Goal: Task Accomplishment & Management: Manage account settings

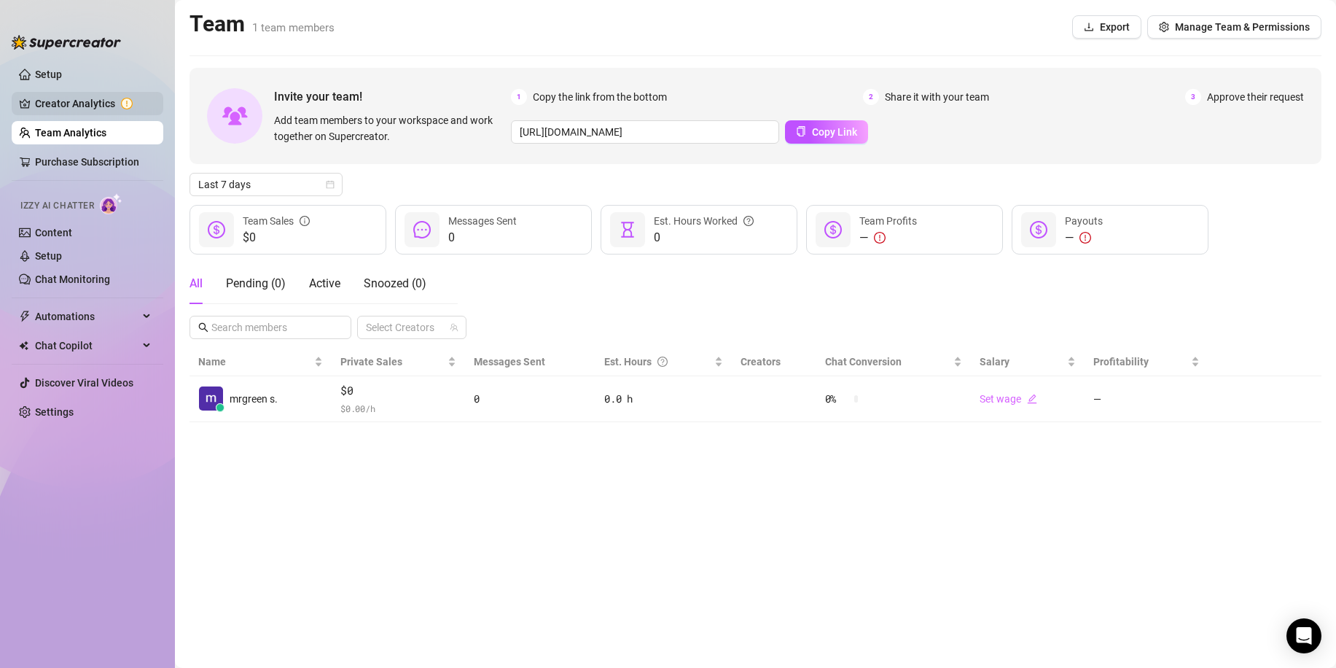
click at [97, 109] on link "Creator Analytics" at bounding box center [93, 103] width 117 height 23
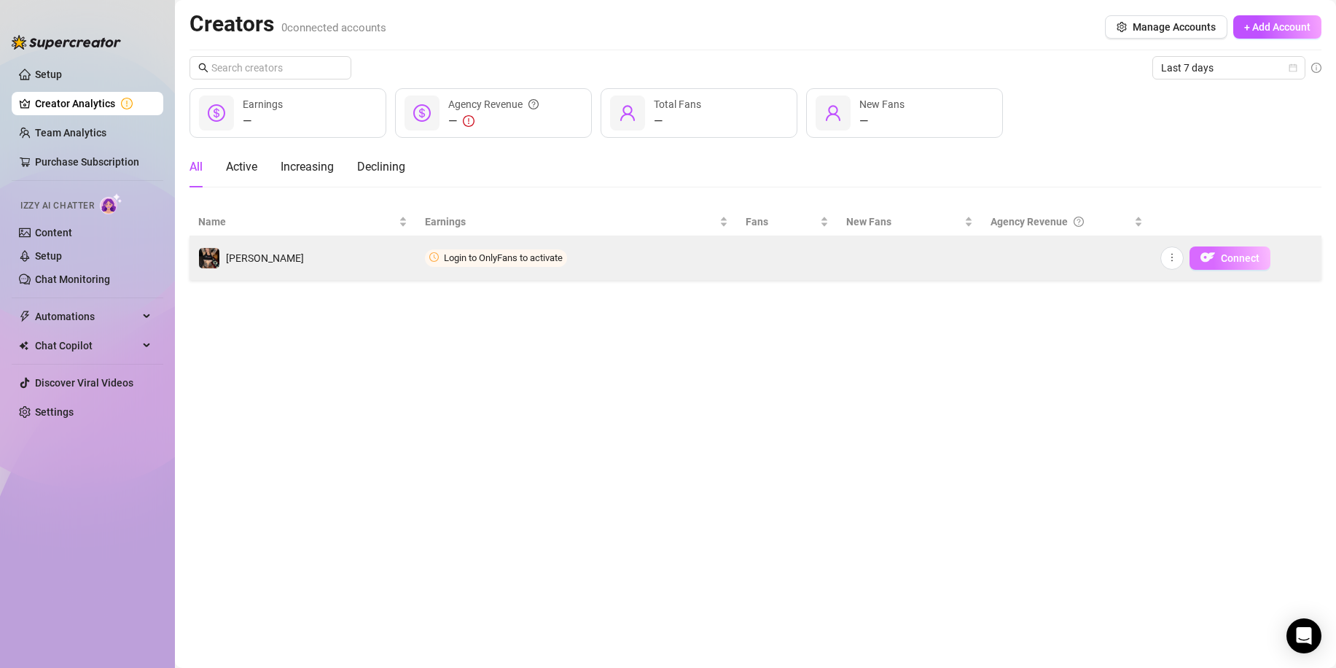
click at [1222, 259] on span "Connect" at bounding box center [1240, 258] width 39 height 12
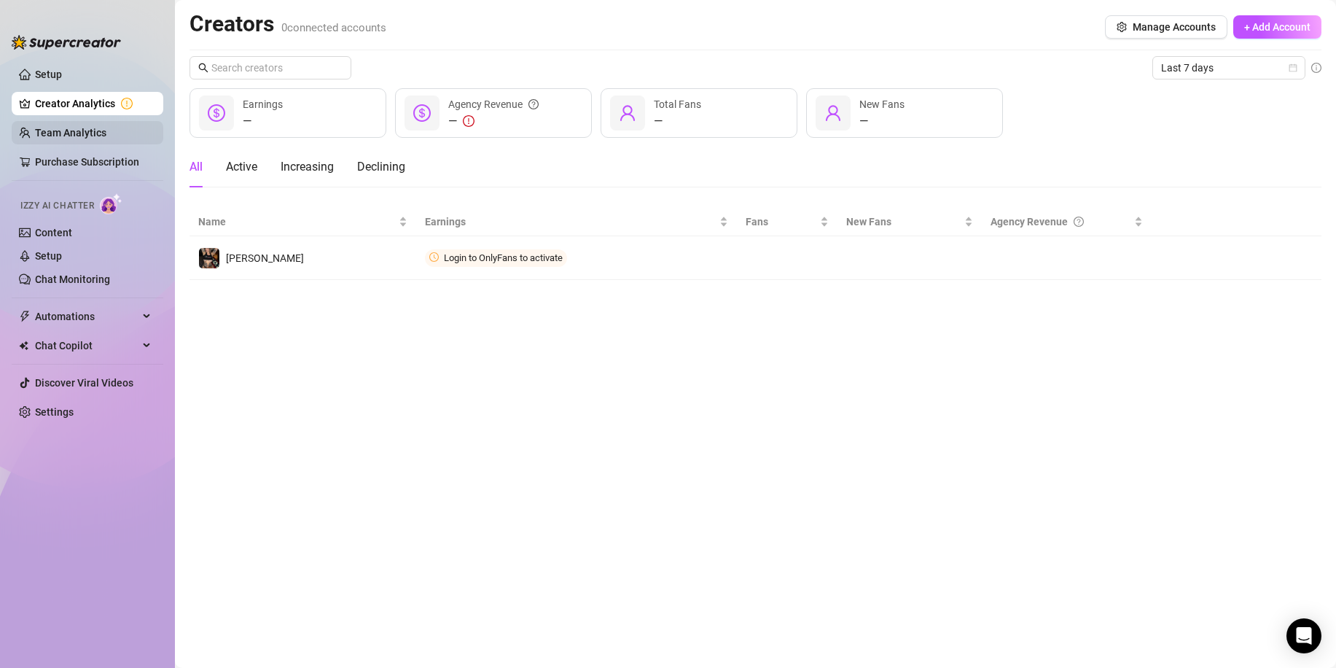
click at [71, 127] on link "Team Analytics" at bounding box center [70, 133] width 71 height 12
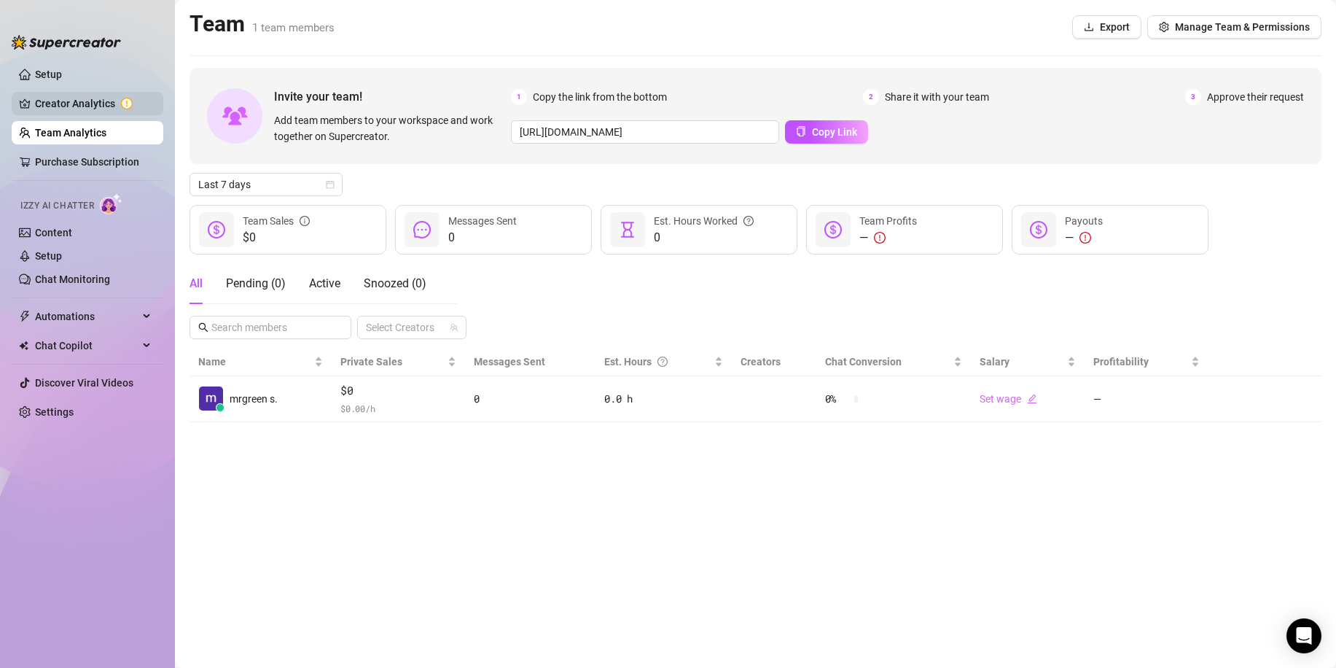
click at [76, 105] on link "Creator Analytics" at bounding box center [93, 103] width 117 height 23
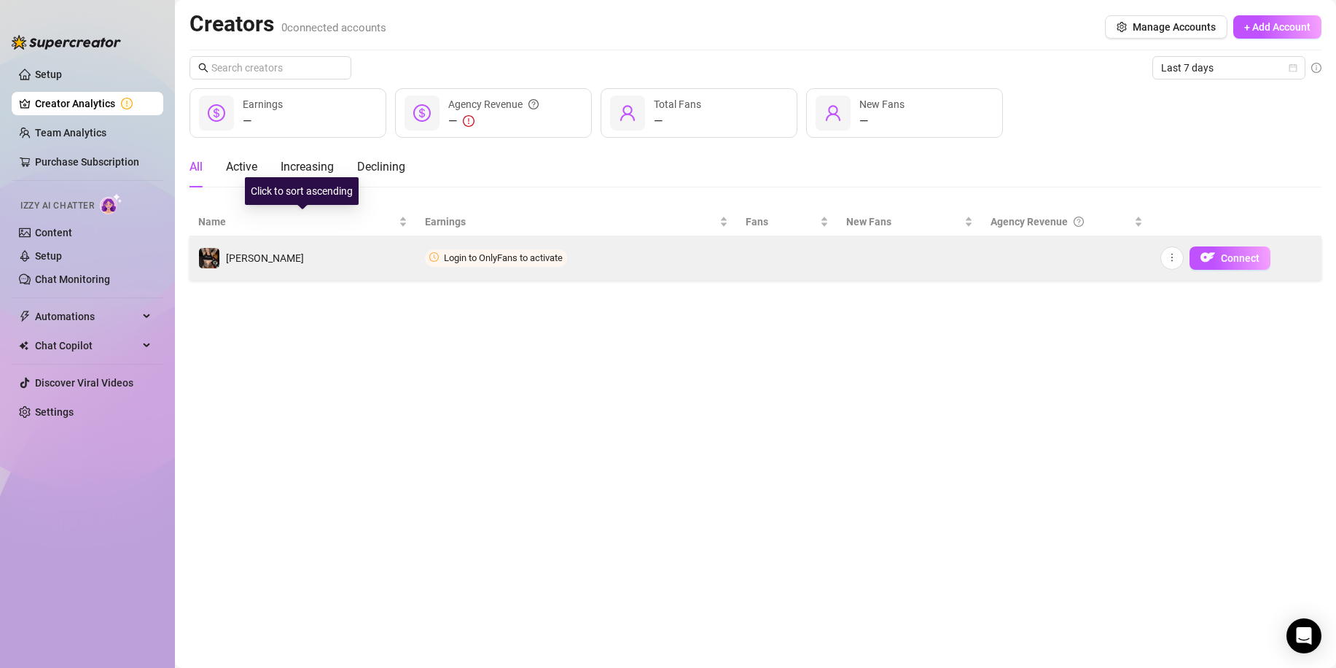
click at [261, 251] on td "[PERSON_NAME]" at bounding box center [303, 258] width 227 height 44
click at [1208, 258] on img "button" at bounding box center [1208, 257] width 15 height 15
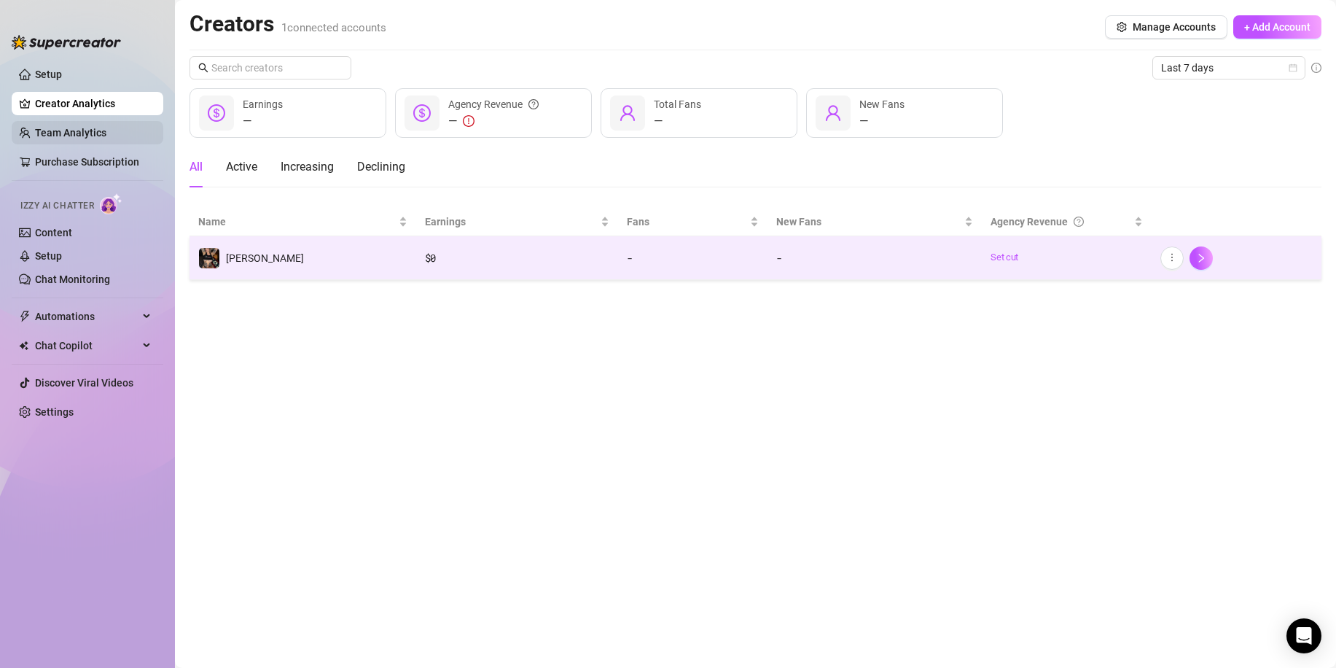
click at [106, 127] on link "Team Analytics" at bounding box center [70, 133] width 71 height 12
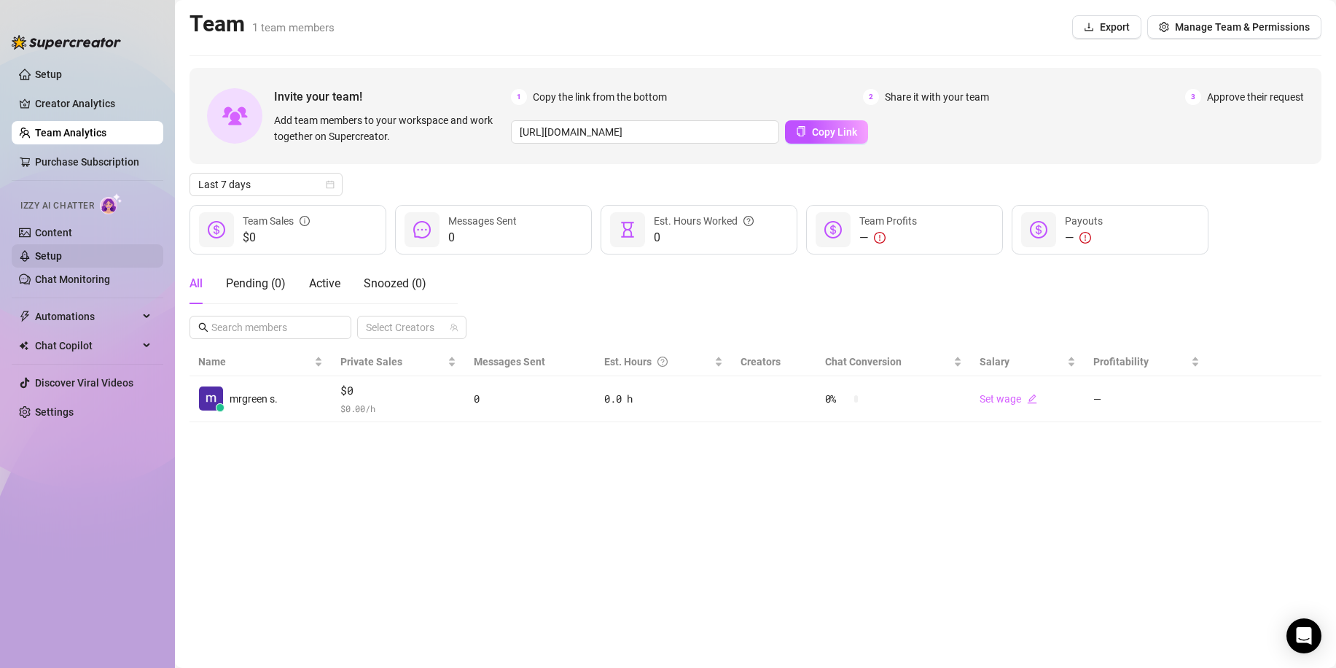
click at [62, 250] on link "Setup" at bounding box center [48, 256] width 27 height 12
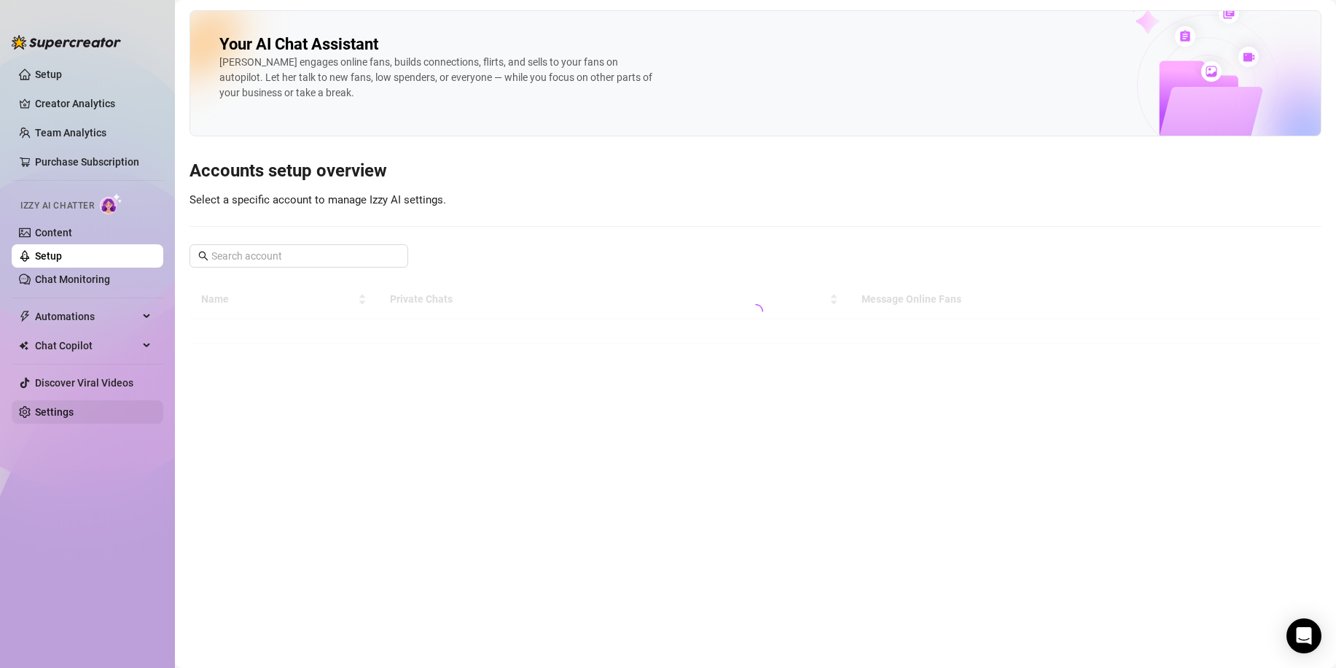
click at [74, 408] on link "Settings" at bounding box center [54, 412] width 39 height 12
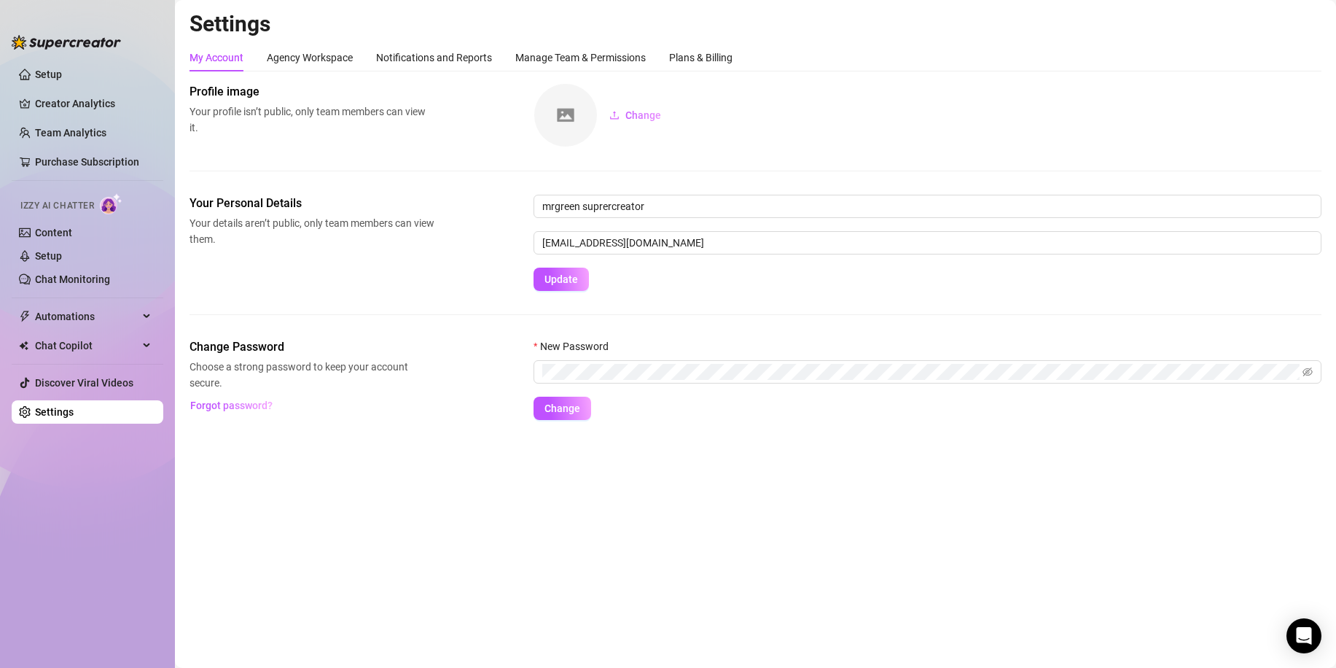
click at [541, 114] on img at bounding box center [565, 115] width 63 height 63
drag, startPoint x: 569, startPoint y: 115, endPoint x: 620, endPoint y: 119, distance: 51.9
click at [569, 115] on img at bounding box center [565, 115] width 63 height 63
click at [637, 120] on span "Change" at bounding box center [644, 115] width 36 height 12
drag, startPoint x: 679, startPoint y: 210, endPoint x: 521, endPoint y: 191, distance: 158.6
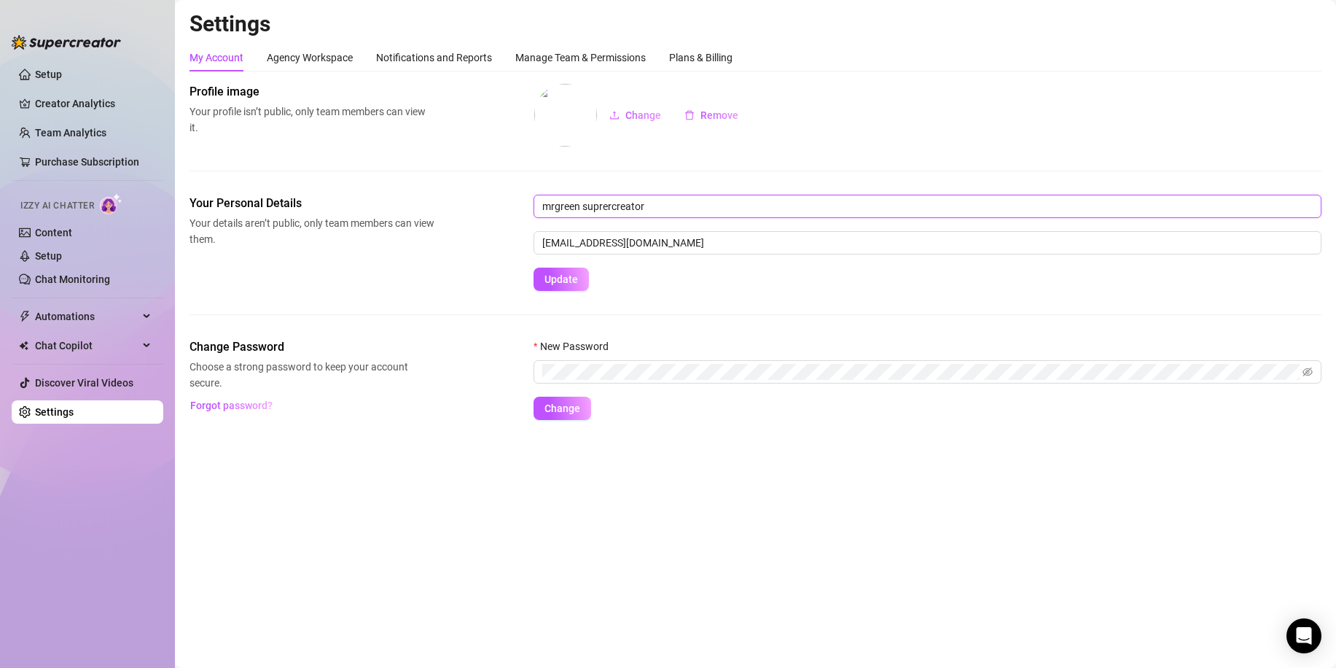
click at [521, 191] on div "Profile image Your profile isn’t public, only team members can view it. Change …" at bounding box center [756, 251] width 1132 height 337
type input "m"
type input "[PERSON_NAME] AGENCY"
click at [568, 270] on button "Update" at bounding box center [561, 279] width 55 height 23
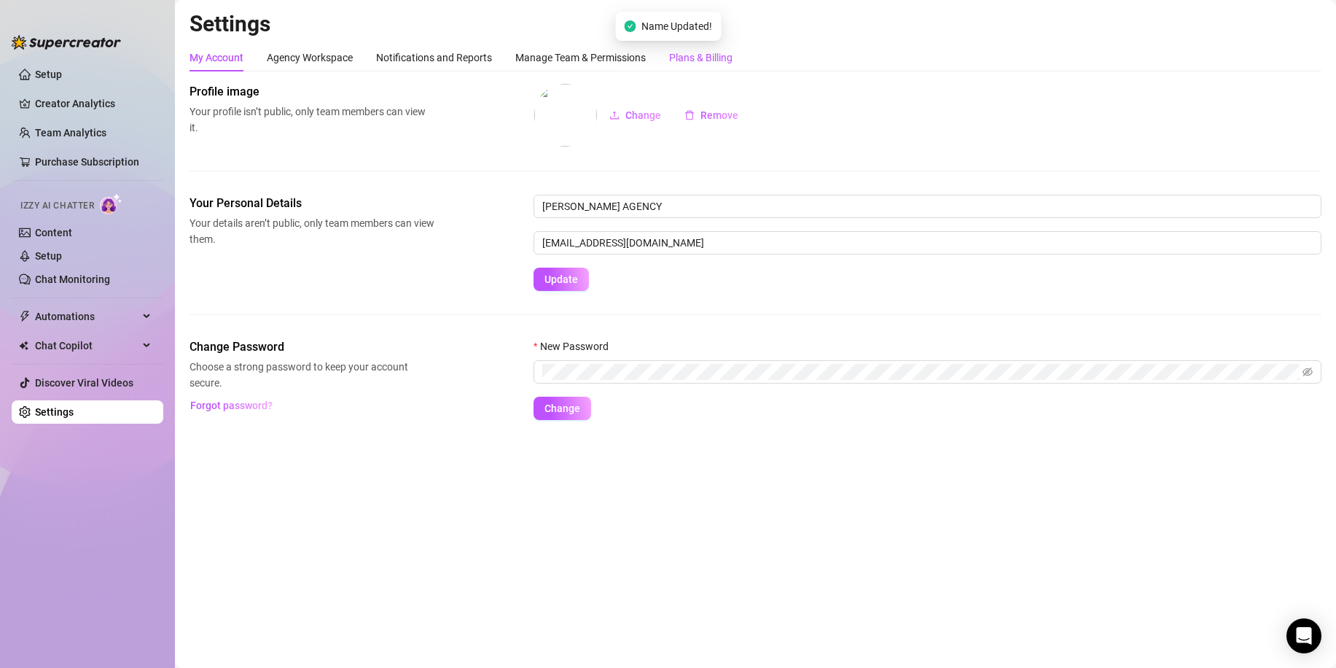
click at [701, 52] on div "Plans & Billing" at bounding box center [700, 58] width 63 height 16
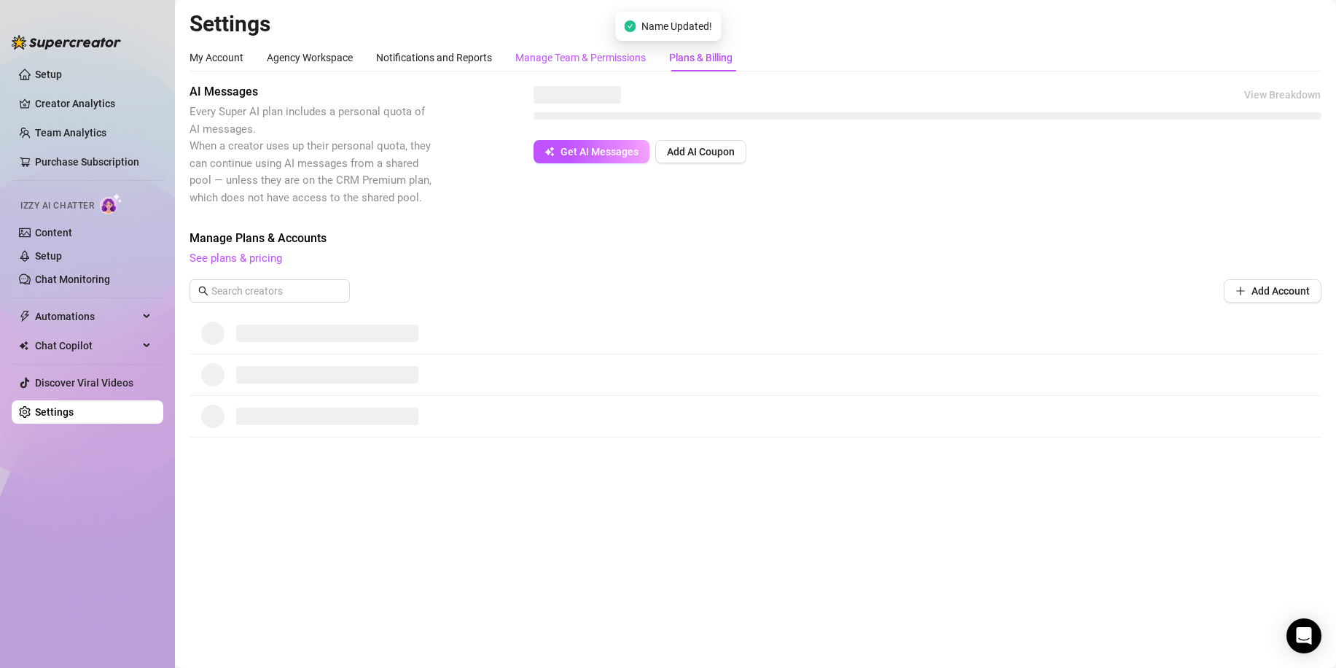
click at [601, 58] on div "Manage Team & Permissions" at bounding box center [580, 58] width 131 height 16
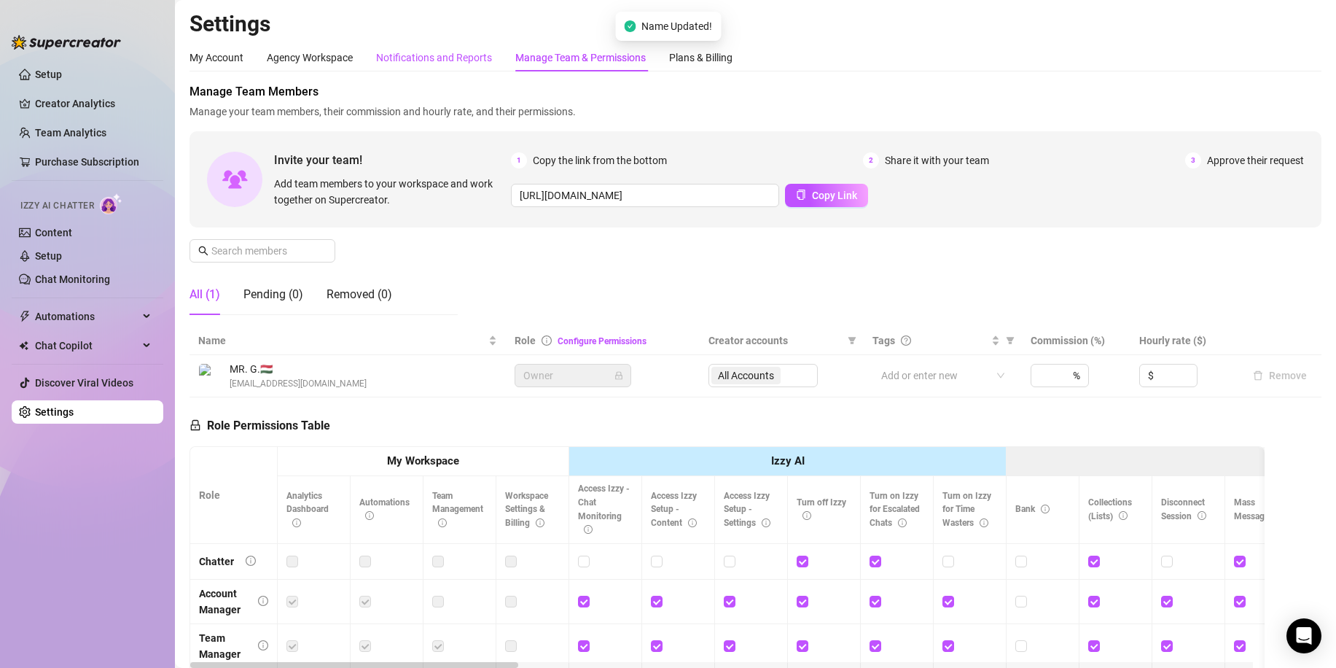
click at [416, 58] on div "Notifications and Reports" at bounding box center [434, 58] width 116 height 16
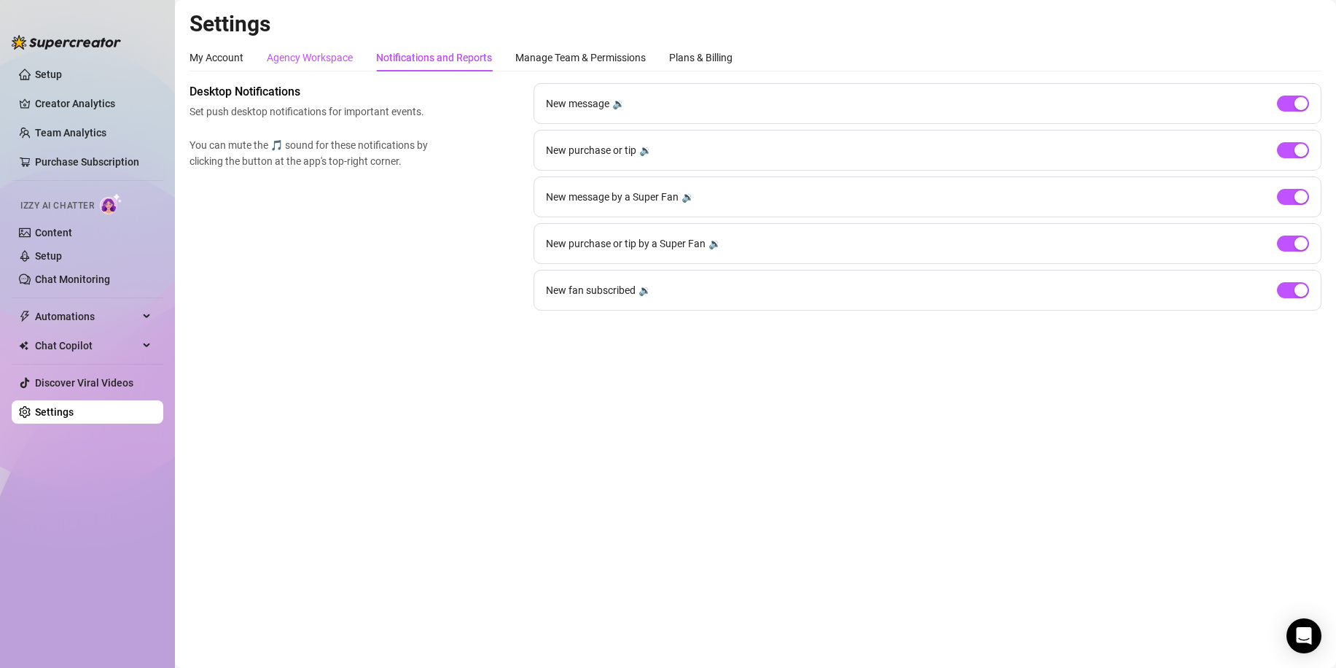
click at [323, 63] on div "Agency Workspace" at bounding box center [310, 58] width 86 height 16
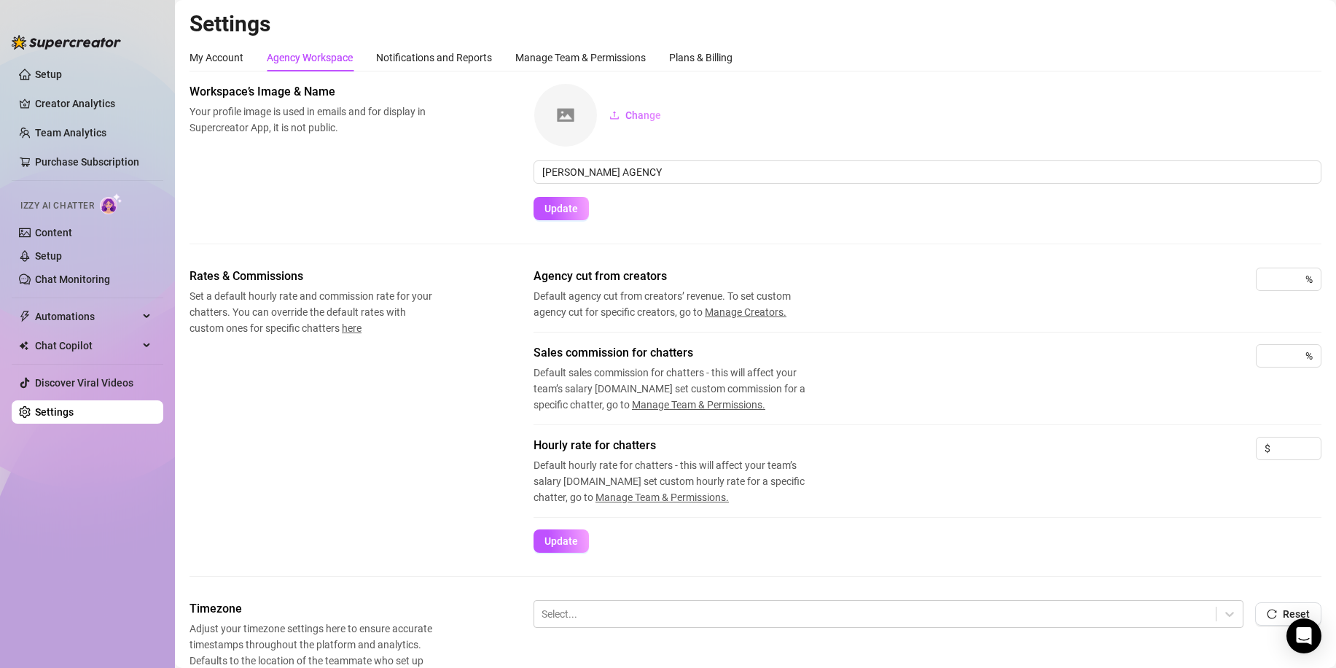
click at [588, 112] on img at bounding box center [565, 115] width 63 height 63
click at [636, 112] on span "Change" at bounding box center [644, 115] width 36 height 12
click at [570, 209] on span "Update" at bounding box center [562, 209] width 34 height 12
click at [85, 127] on link "Team Analytics" at bounding box center [70, 133] width 71 height 12
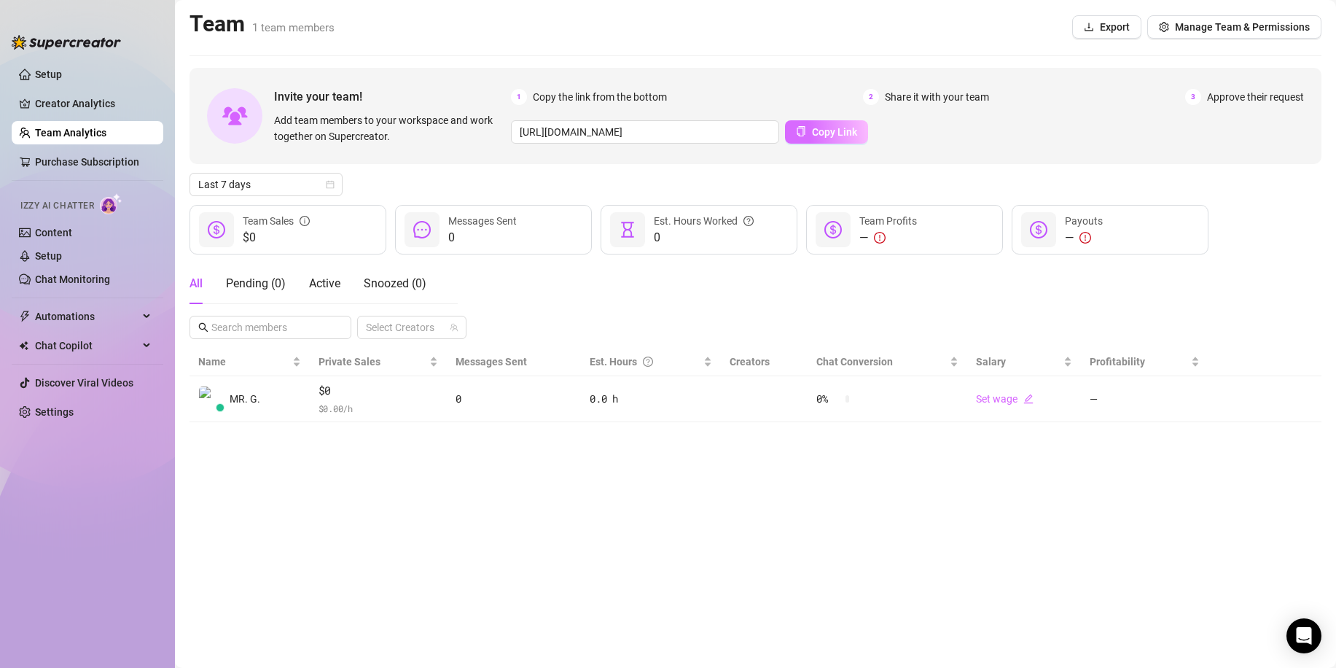
click at [803, 130] on button "Copy Link" at bounding box center [826, 131] width 83 height 23
click at [84, 93] on link "Creator Analytics" at bounding box center [93, 103] width 117 height 23
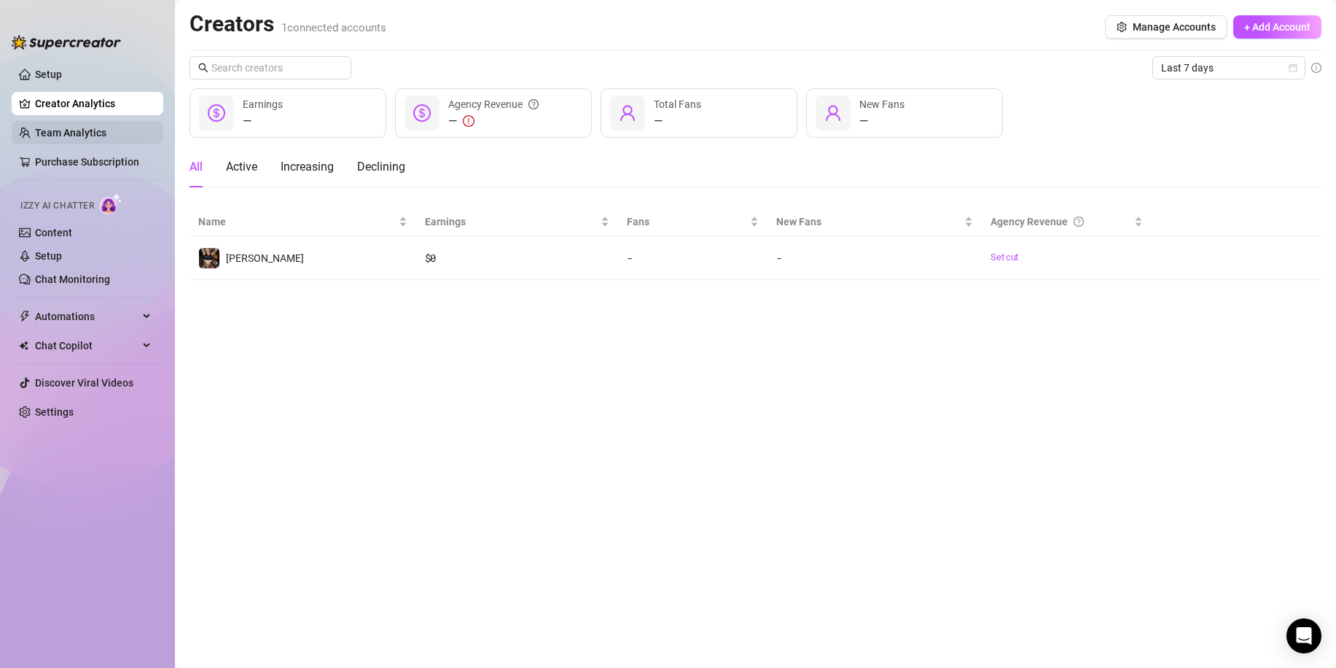
click at [84, 127] on link "Team Analytics" at bounding box center [70, 133] width 71 height 12
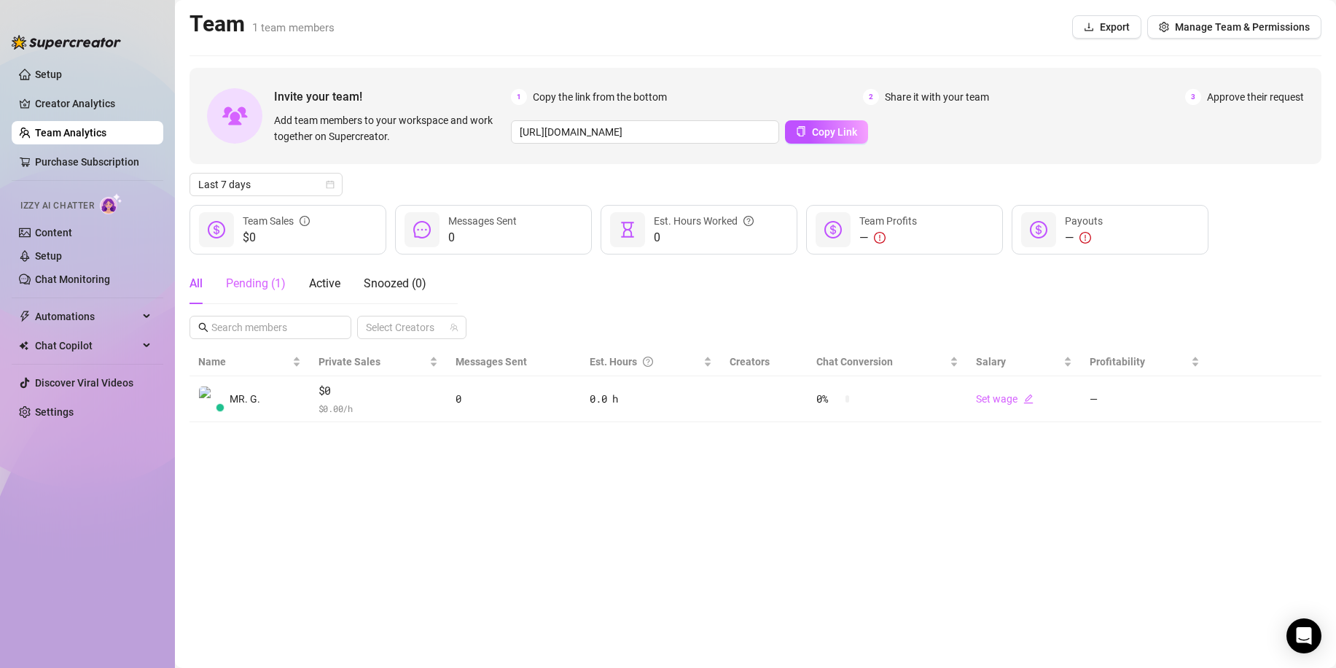
click at [267, 296] on div "Pending ( 1 )" at bounding box center [256, 283] width 60 height 41
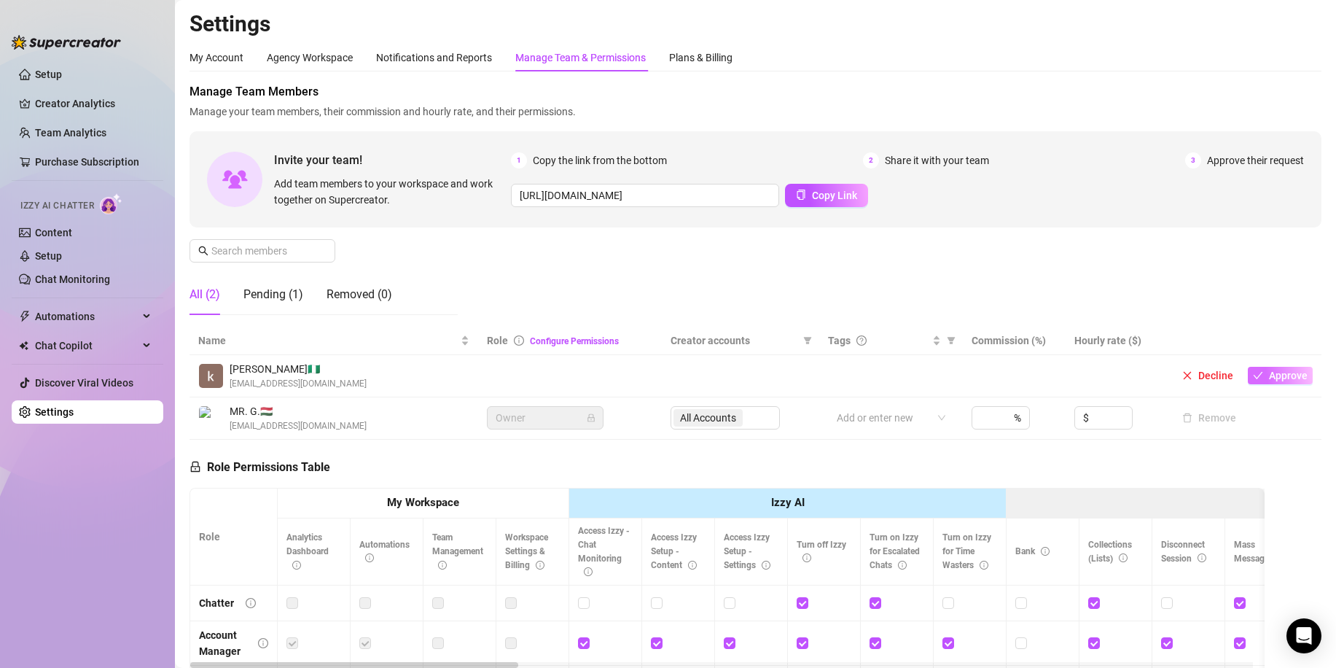
click at [1285, 376] on span "Approve" at bounding box center [1288, 376] width 39 height 12
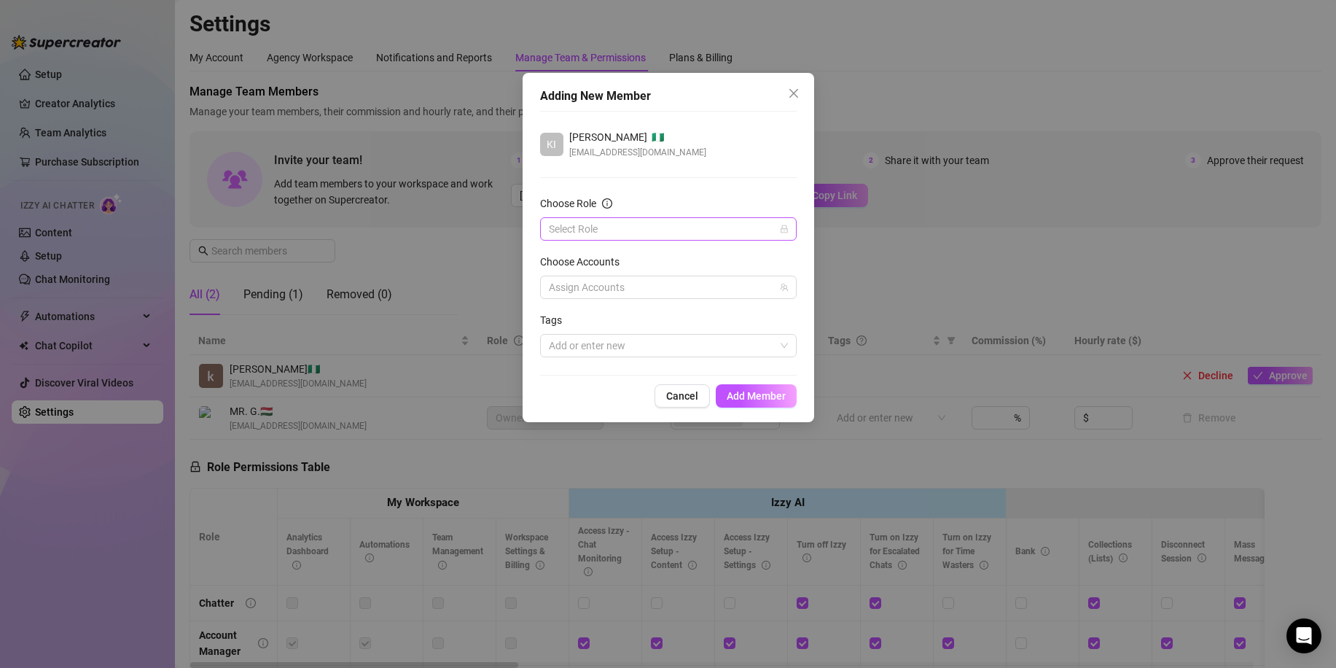
click at [596, 226] on input "Choose Role" at bounding box center [662, 229] width 226 height 22
click at [608, 252] on div "Chatter" at bounding box center [668, 258] width 233 height 16
click at [621, 287] on div at bounding box center [660, 287] width 235 height 20
click at [597, 314] on span "Select all" at bounding box center [592, 318] width 51 height 16
click at [566, 314] on input "Select all" at bounding box center [561, 317] width 10 height 10
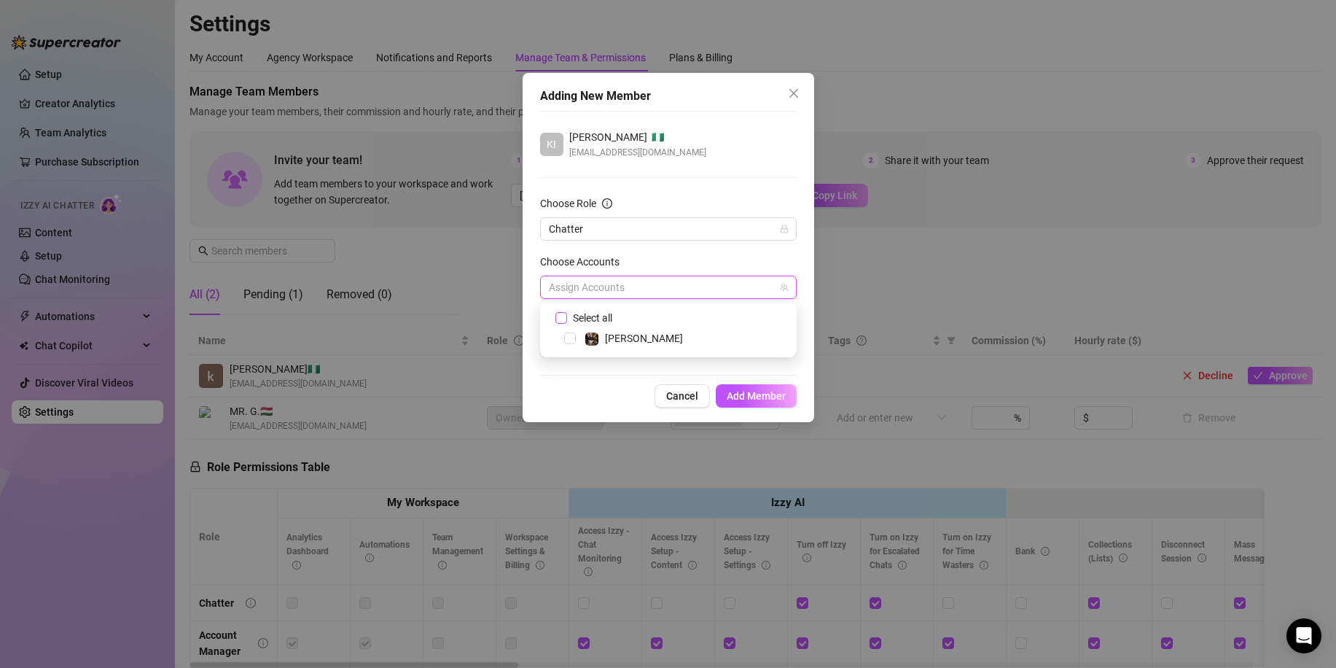
checkbox input "true"
click at [607, 284] on span "All Accounts" at bounding box center [577, 287] width 69 height 17
click at [610, 338] on div at bounding box center [660, 345] width 235 height 20
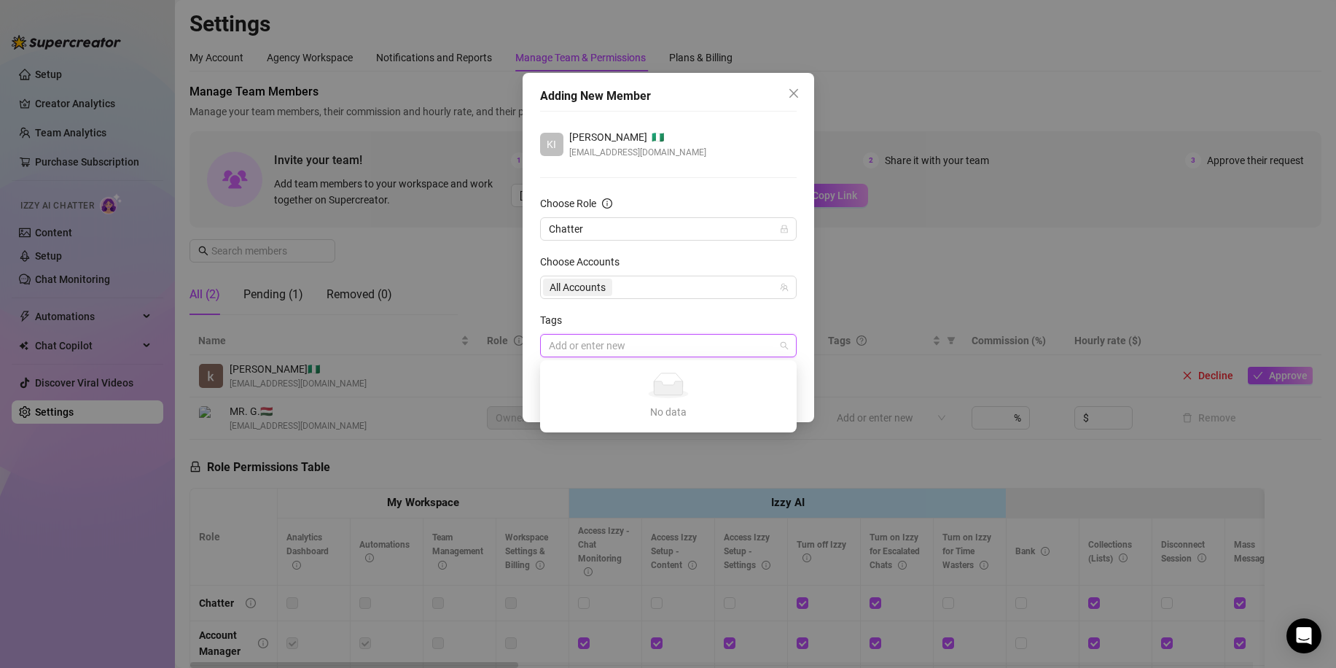
click at [634, 311] on form "Choose Role Chatter Choose Accounts All Accounts Tags Add or enter new" at bounding box center [668, 276] width 257 height 162
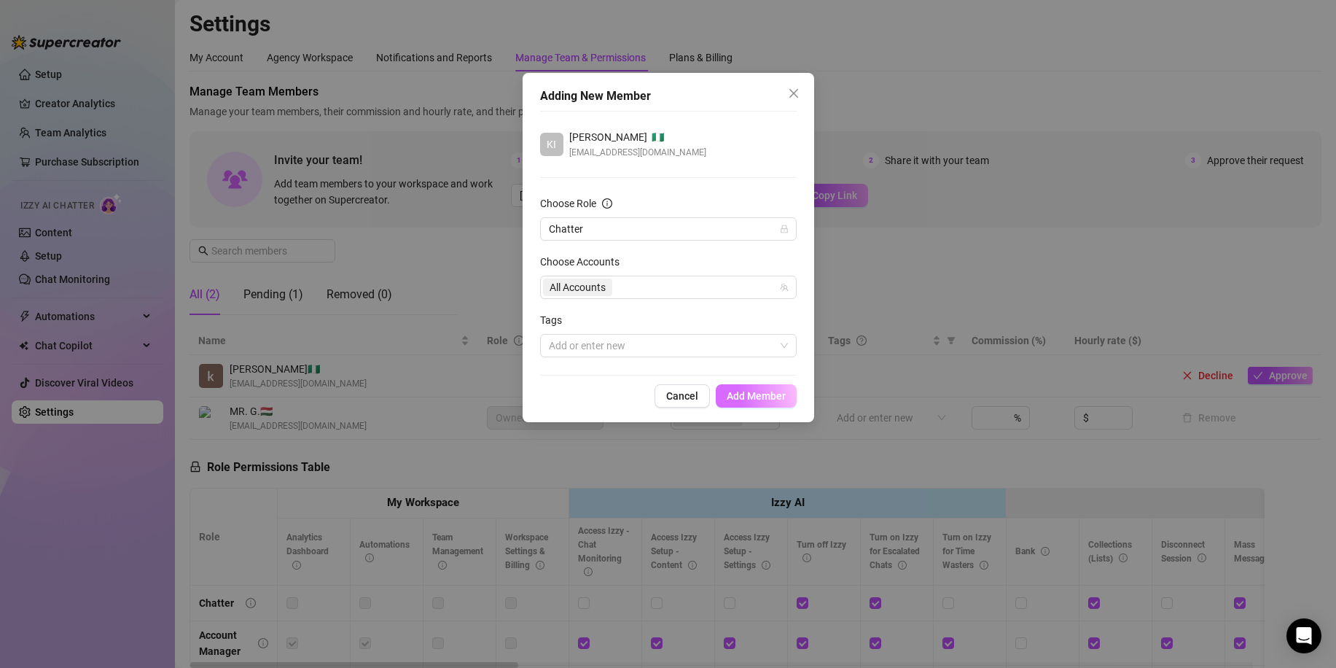
click at [744, 393] on span "Add Member" at bounding box center [756, 396] width 59 height 12
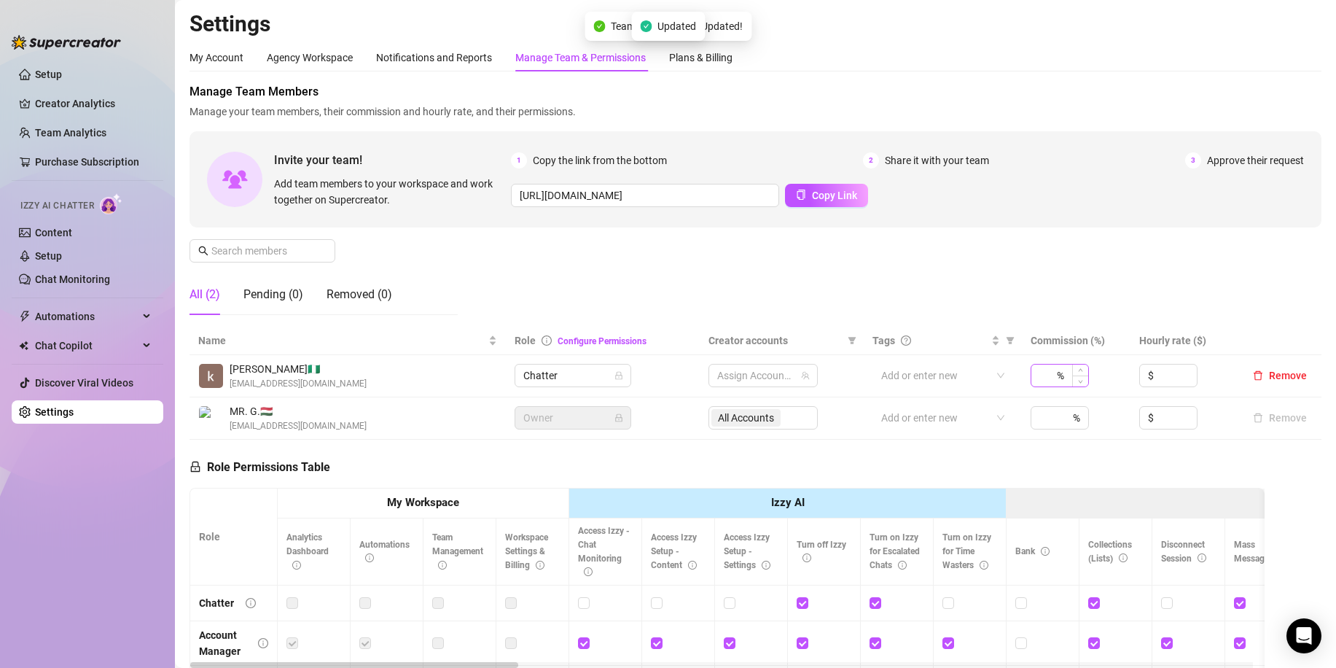
click at [1048, 370] on div "%" at bounding box center [1060, 375] width 58 height 23
click at [266, 370] on span "[PERSON_NAME] 🇳🇬" at bounding box center [298, 369] width 137 height 16
click at [225, 380] on div "[PERSON_NAME] 🇳🇬 [EMAIL_ADDRESS][DOMAIN_NAME]" at bounding box center [282, 376] width 168 height 30
drag, startPoint x: 215, startPoint y: 369, endPoint x: 293, endPoint y: 369, distance: 78.0
click at [293, 369] on span "[PERSON_NAME] 🇳🇬" at bounding box center [298, 369] width 137 height 16
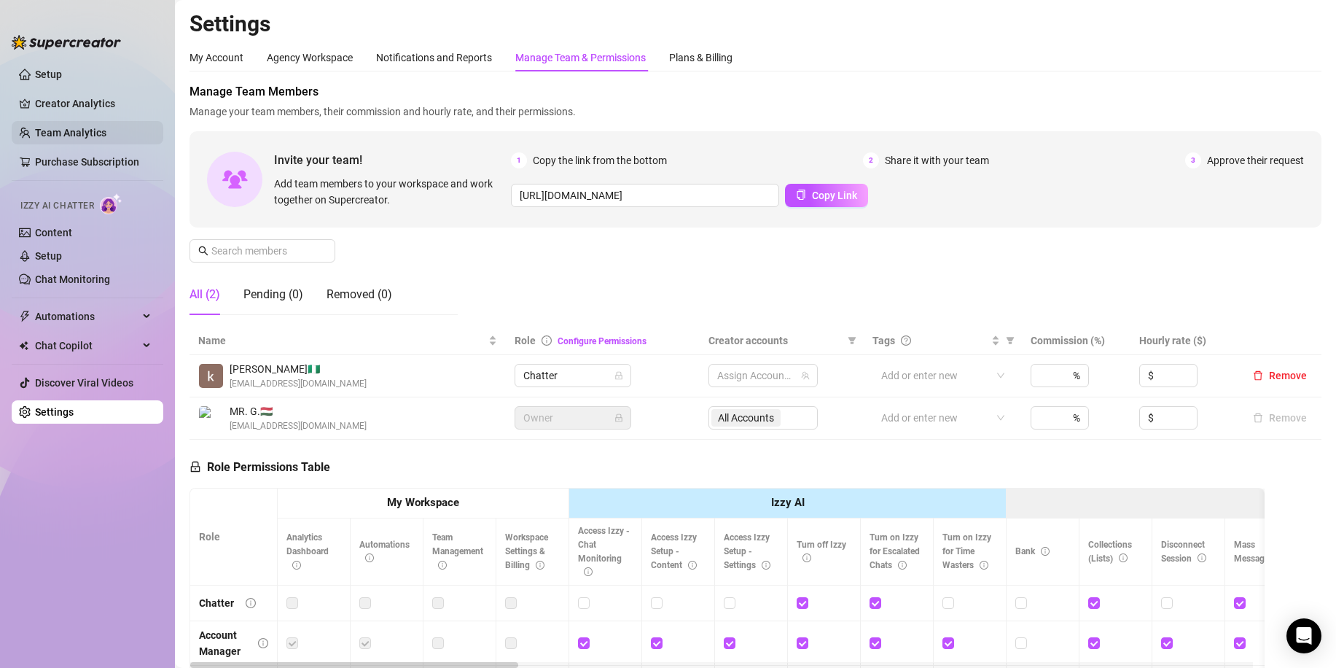
click at [86, 127] on link "Team Analytics" at bounding box center [70, 133] width 71 height 12
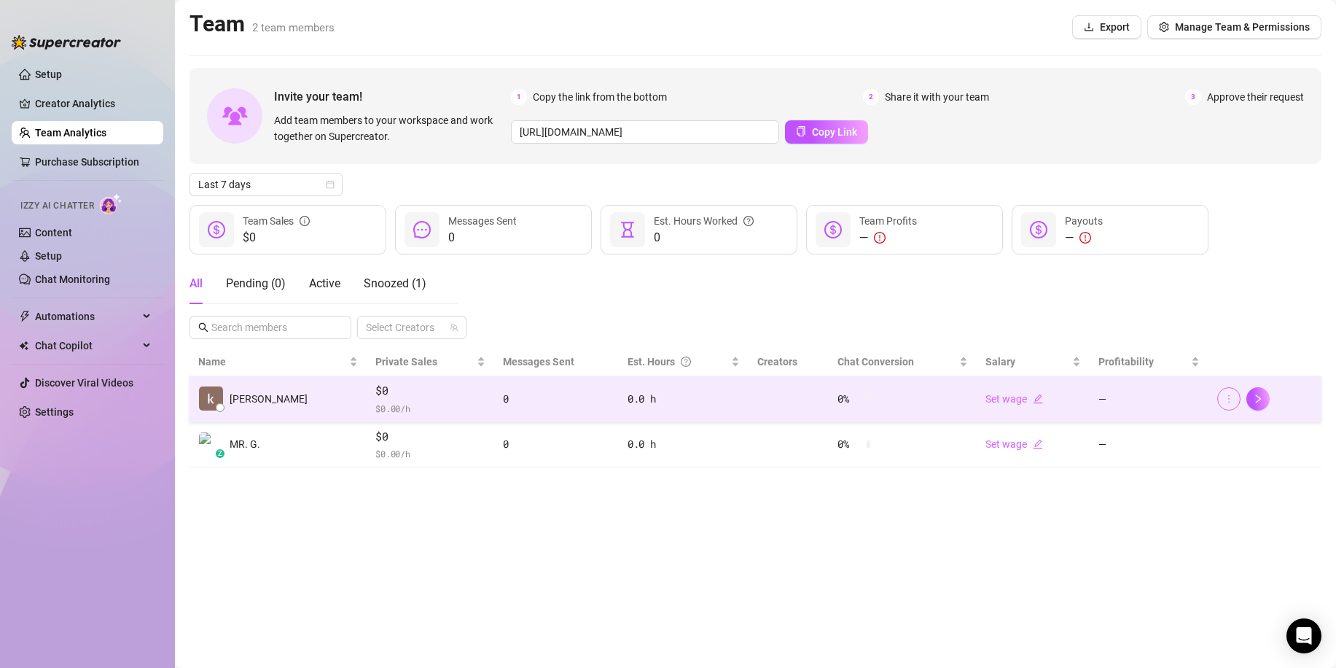
click at [1227, 396] on icon "more" at bounding box center [1229, 399] width 10 height 10
drag, startPoint x: 336, startPoint y: 391, endPoint x: 314, endPoint y: 391, distance: 21.9
click at [314, 391] on tr "[PERSON_NAME] $0 $ 0.00 /h 0 0.0 h 0 % Set wage —" at bounding box center [756, 399] width 1132 height 46
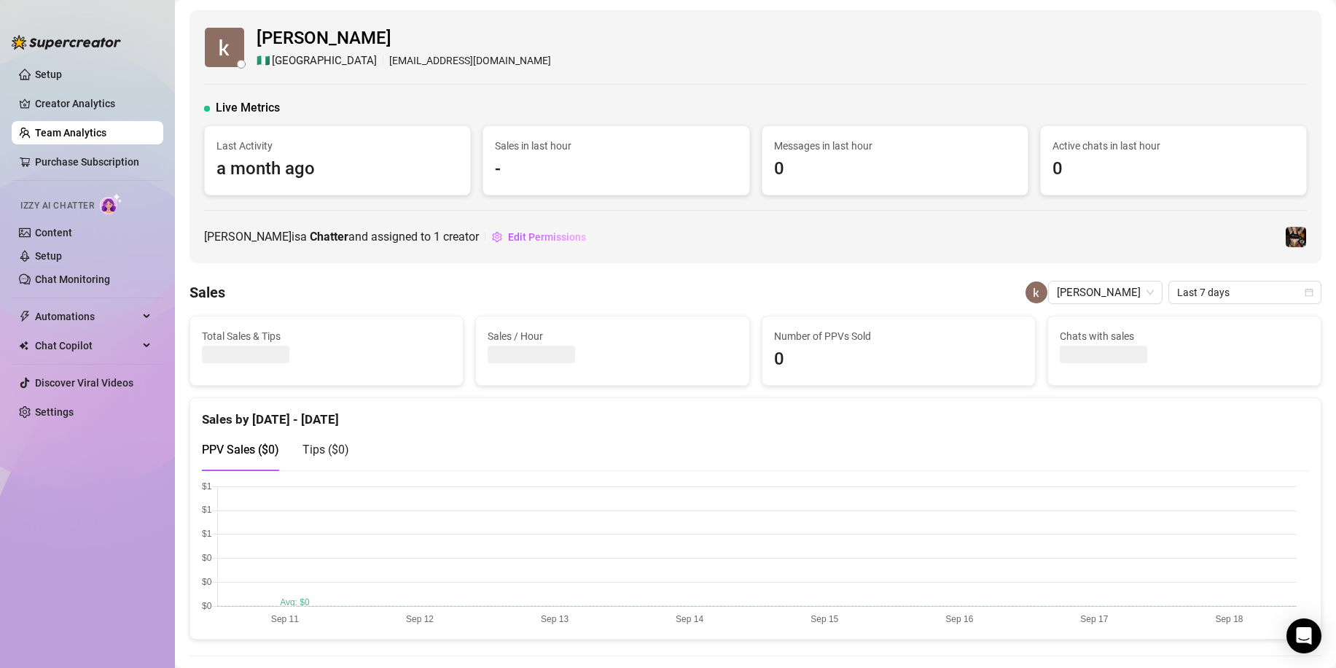
click at [339, 44] on span "[PERSON_NAME]" at bounding box center [404, 39] width 295 height 28
click at [1097, 297] on span "[PERSON_NAME]" at bounding box center [1105, 292] width 97 height 22
click at [310, 34] on span "[PERSON_NAME]" at bounding box center [404, 39] width 295 height 28
click at [50, 111] on link "Creator Analytics" at bounding box center [93, 103] width 117 height 23
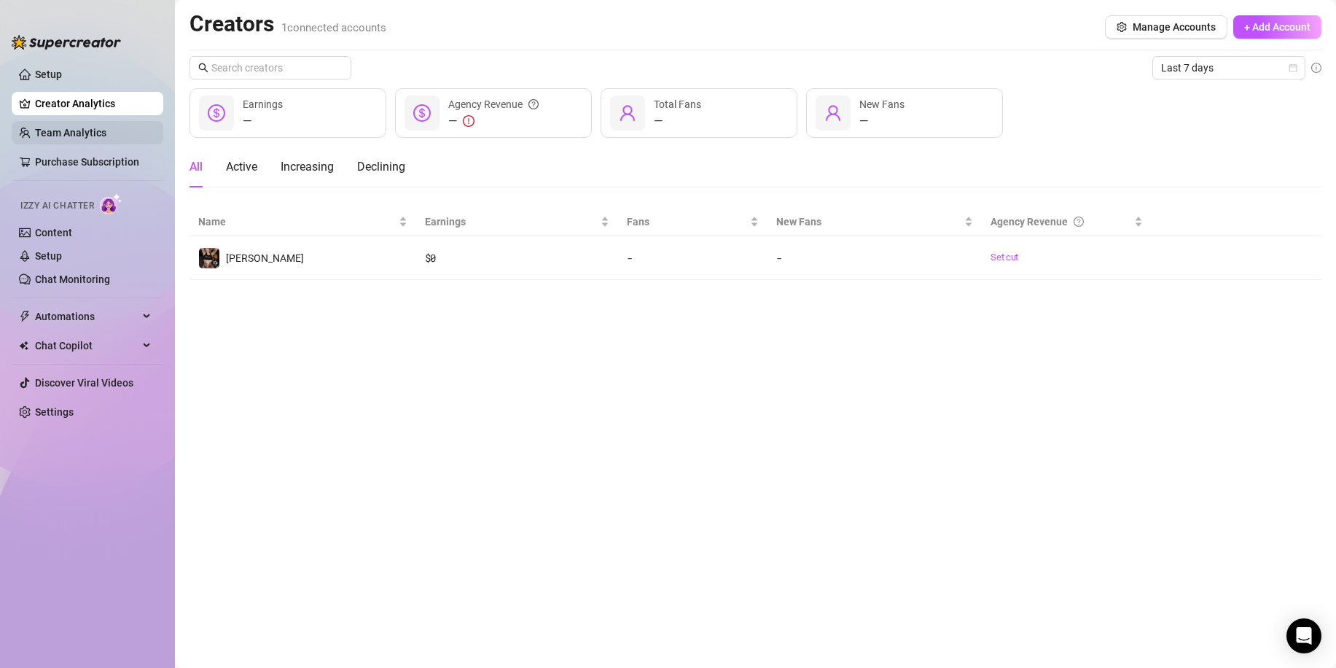
click at [76, 130] on link "Team Analytics" at bounding box center [70, 133] width 71 height 12
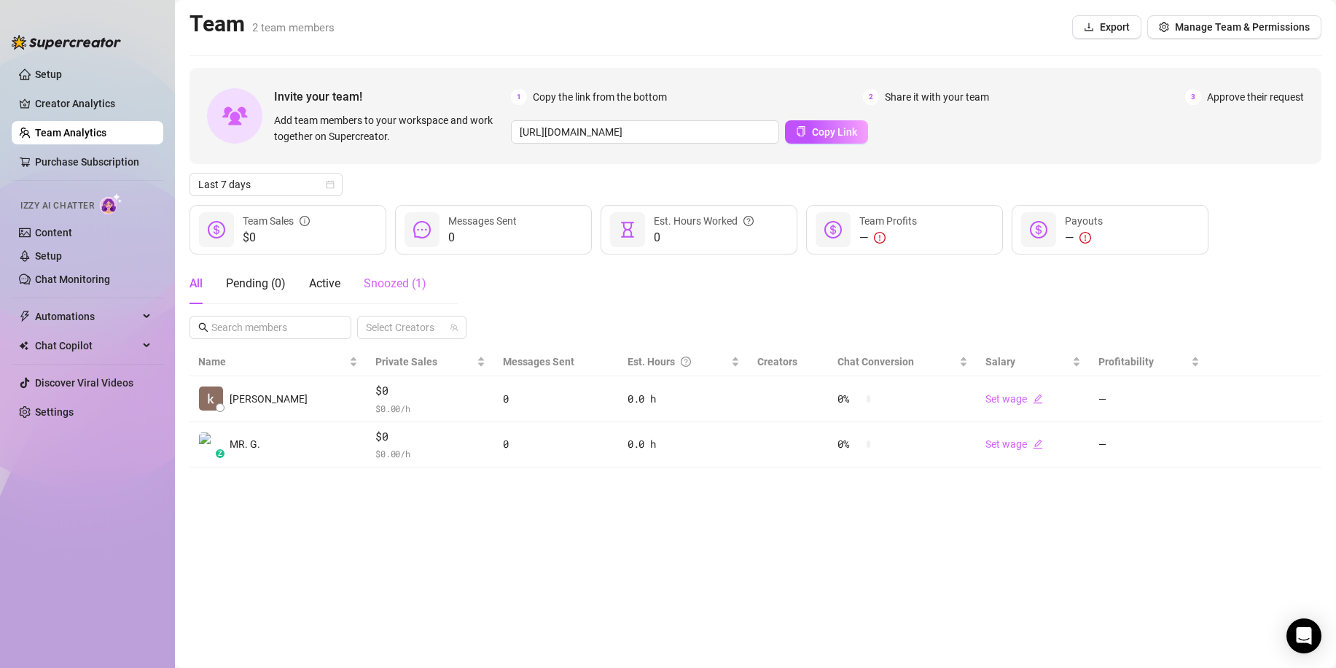
click at [377, 301] on div "Snoozed ( 1 )" at bounding box center [395, 283] width 63 height 41
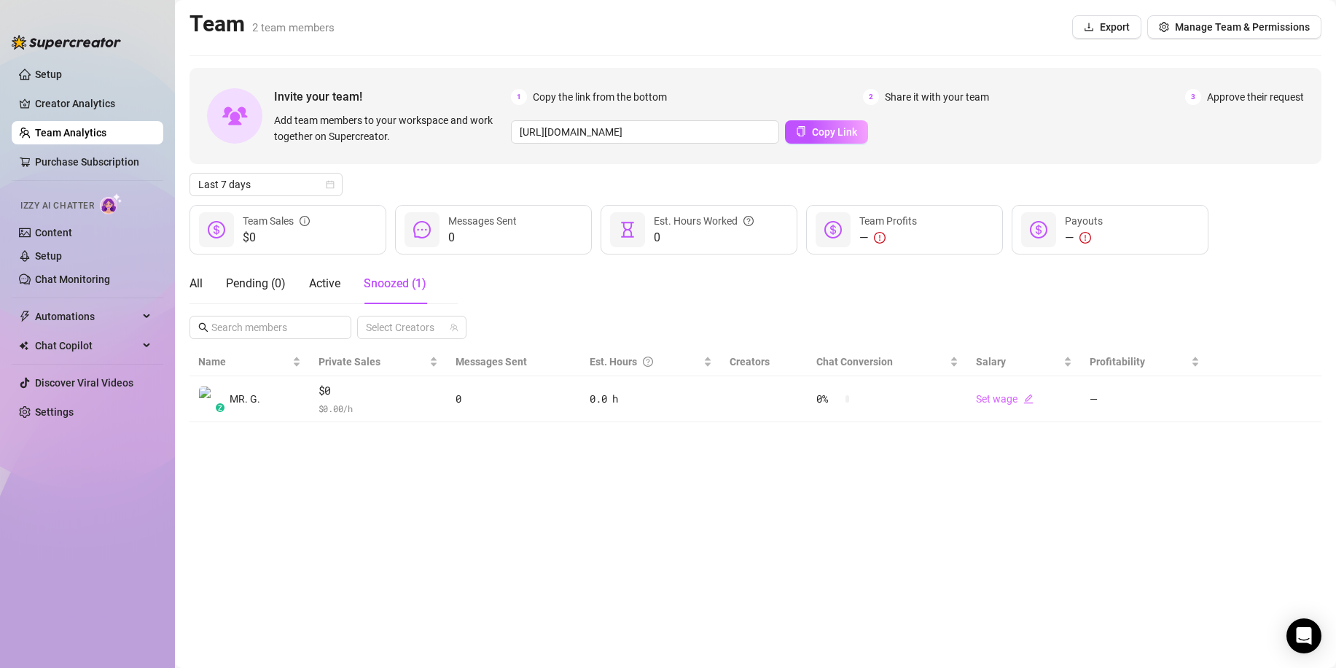
click at [207, 289] on div "All Pending ( 0 ) Active Snoozed ( 1 )" at bounding box center [308, 283] width 237 height 41
click at [200, 287] on div "All" at bounding box center [196, 283] width 13 height 17
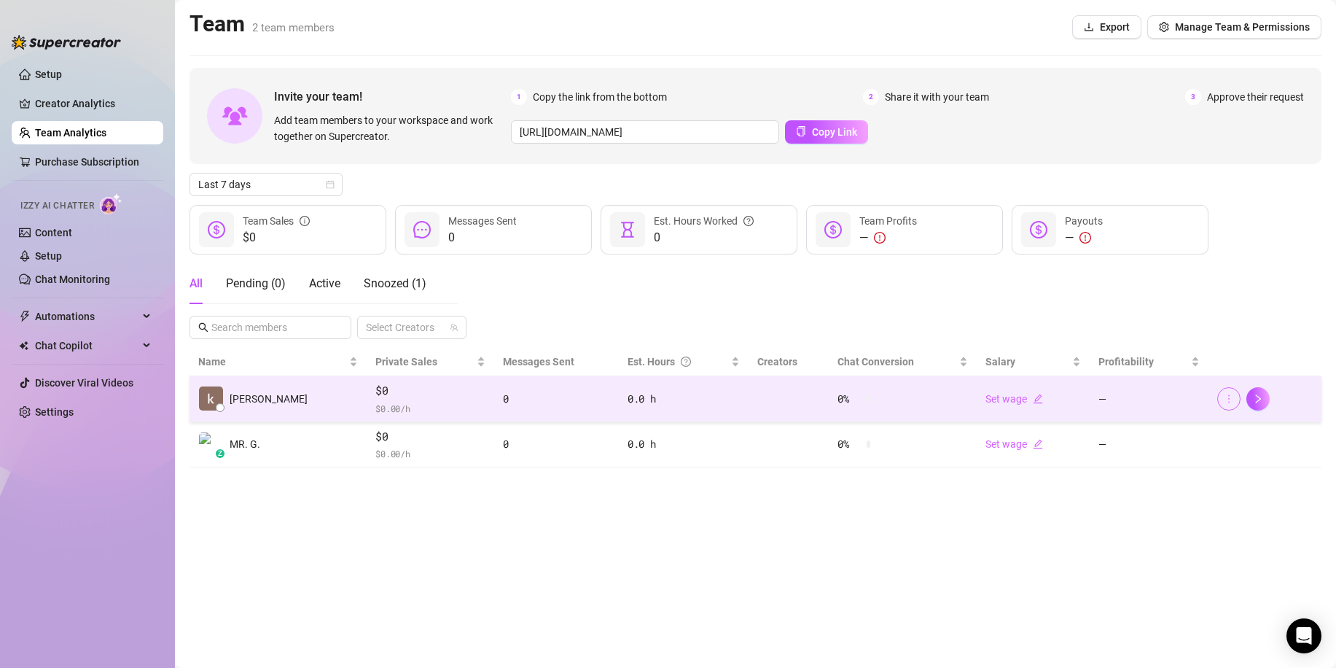
click at [1230, 398] on icon "more" at bounding box center [1229, 399] width 10 height 10
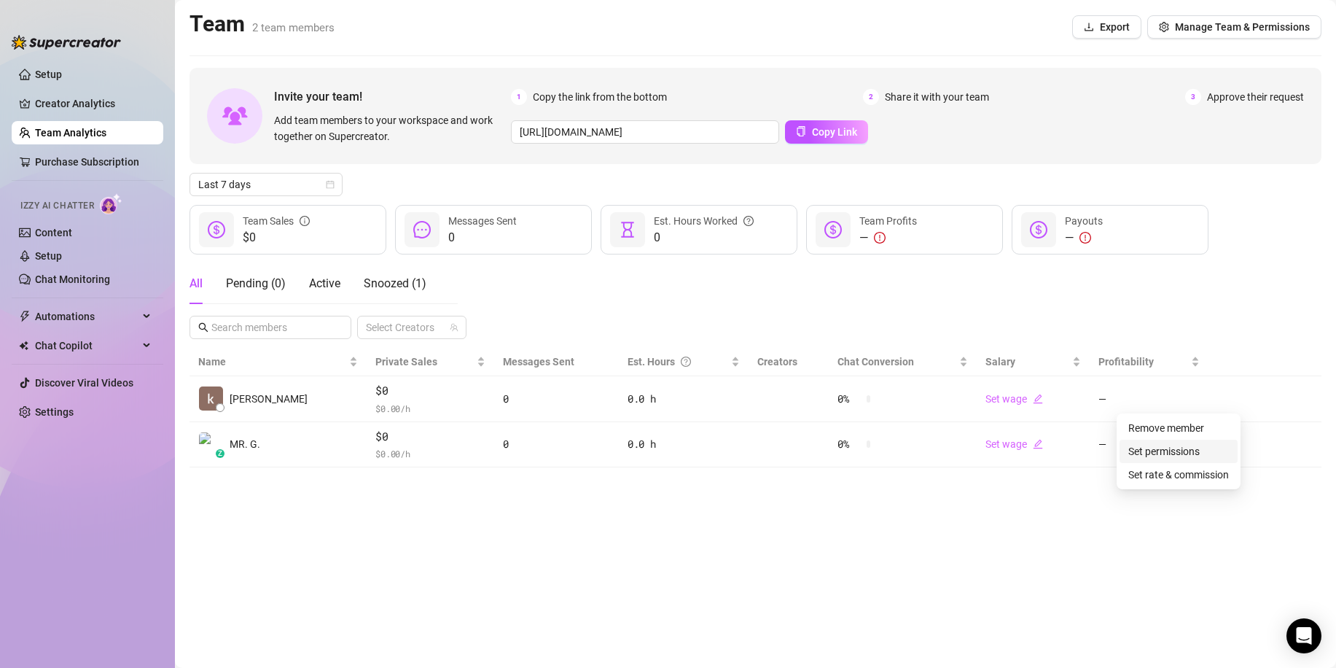
click at [1200, 451] on link "Set permissions" at bounding box center [1164, 451] width 71 height 12
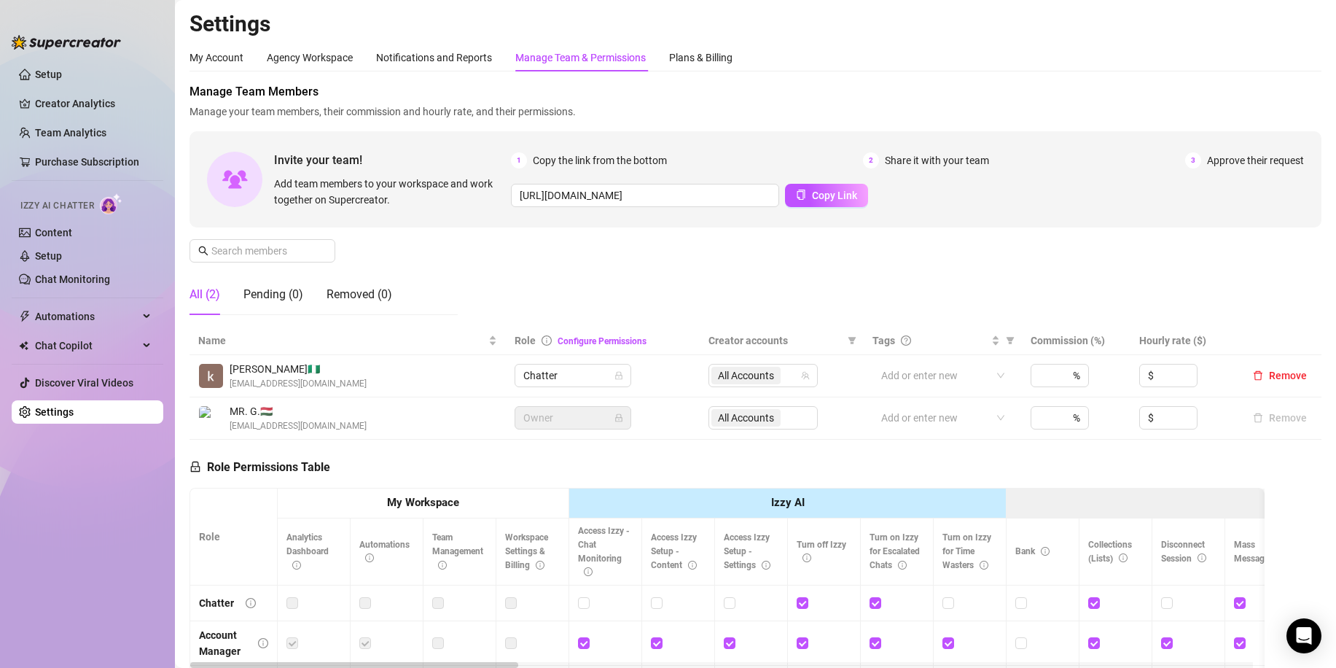
click at [264, 385] on span "[EMAIL_ADDRESS][DOMAIN_NAME]" at bounding box center [298, 384] width 137 height 14
click at [220, 57] on div "My Account" at bounding box center [217, 58] width 54 height 16
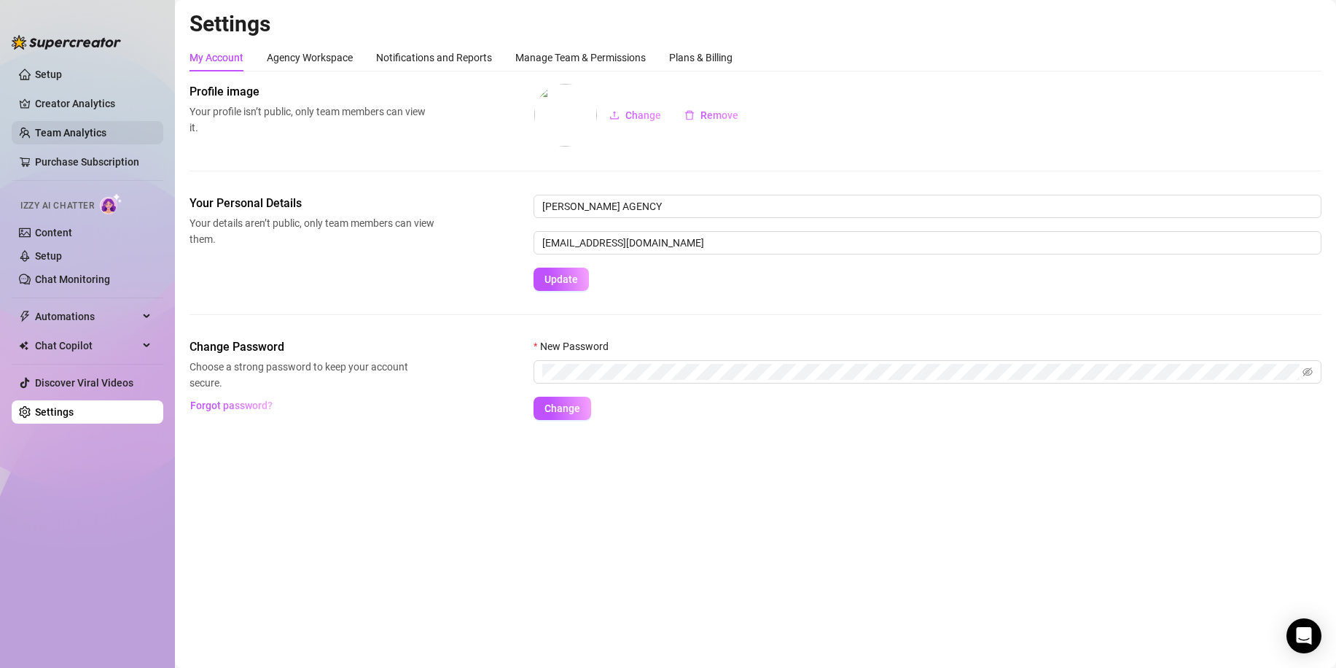
click at [77, 127] on link "Team Analytics" at bounding box center [70, 133] width 71 height 12
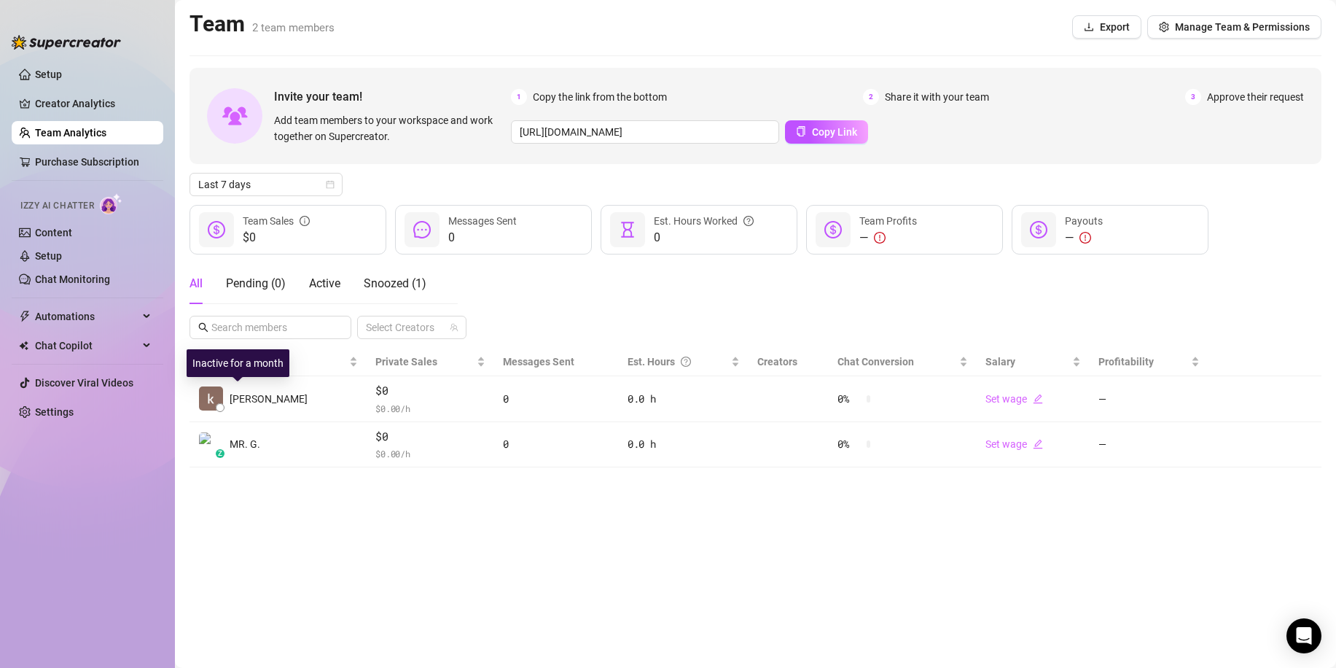
drag, startPoint x: 253, startPoint y: 393, endPoint x: 503, endPoint y: 521, distance: 281.1
click at [503, 521] on main "Team 2 team members Export Manage Team & Permissions Invite your team! Add team…" at bounding box center [755, 334] width 1161 height 668
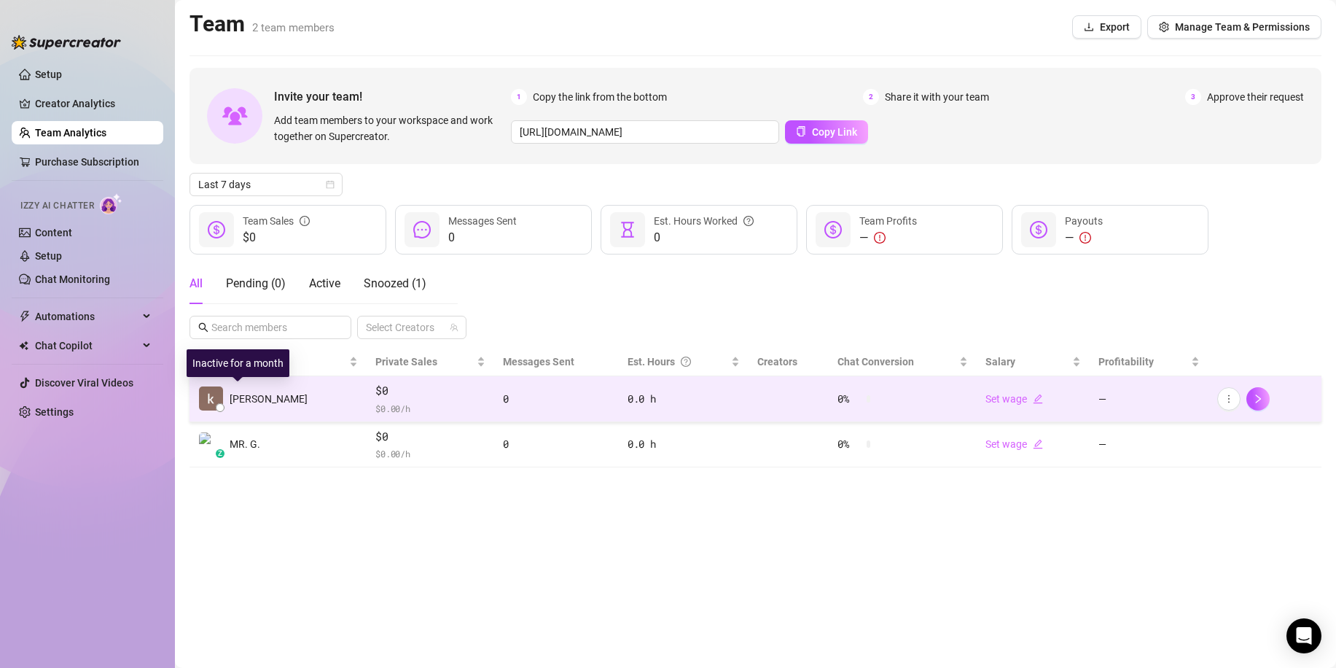
drag, startPoint x: 268, startPoint y: 403, endPoint x: 247, endPoint y: 398, distance: 21.8
click at [247, 398] on span "[PERSON_NAME]" at bounding box center [269, 399] width 78 height 16
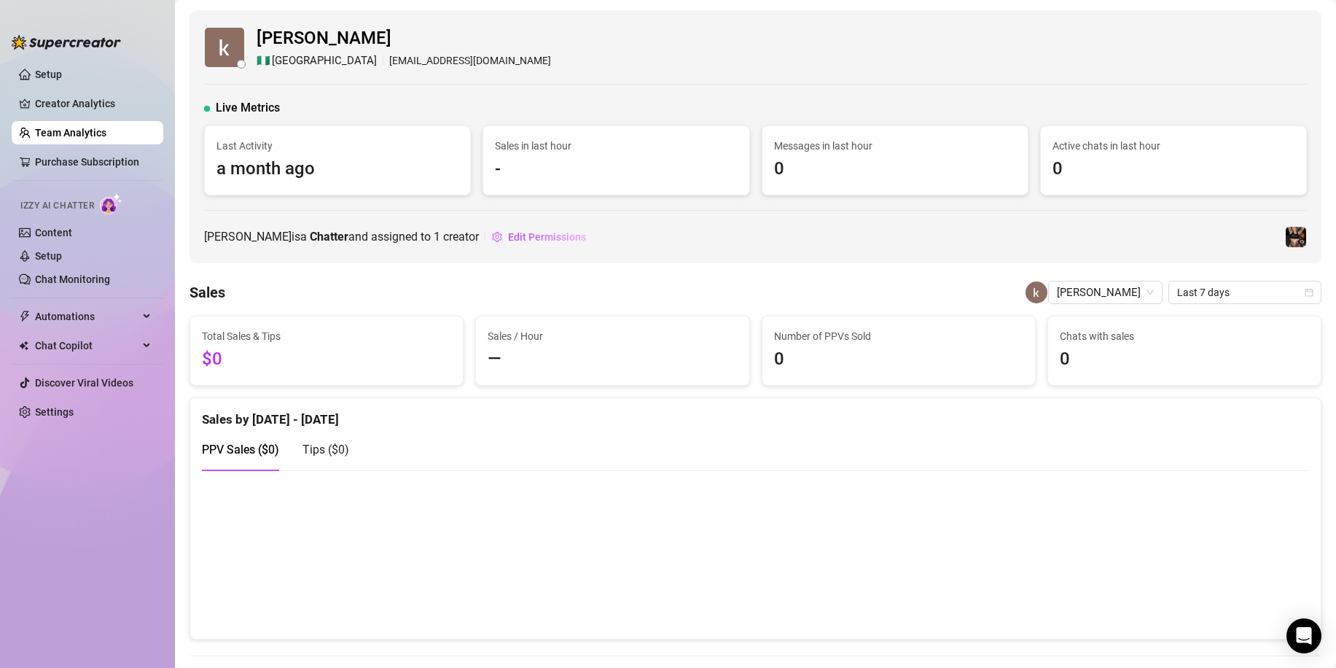
click at [106, 137] on link "Team Analytics" at bounding box center [70, 133] width 71 height 12
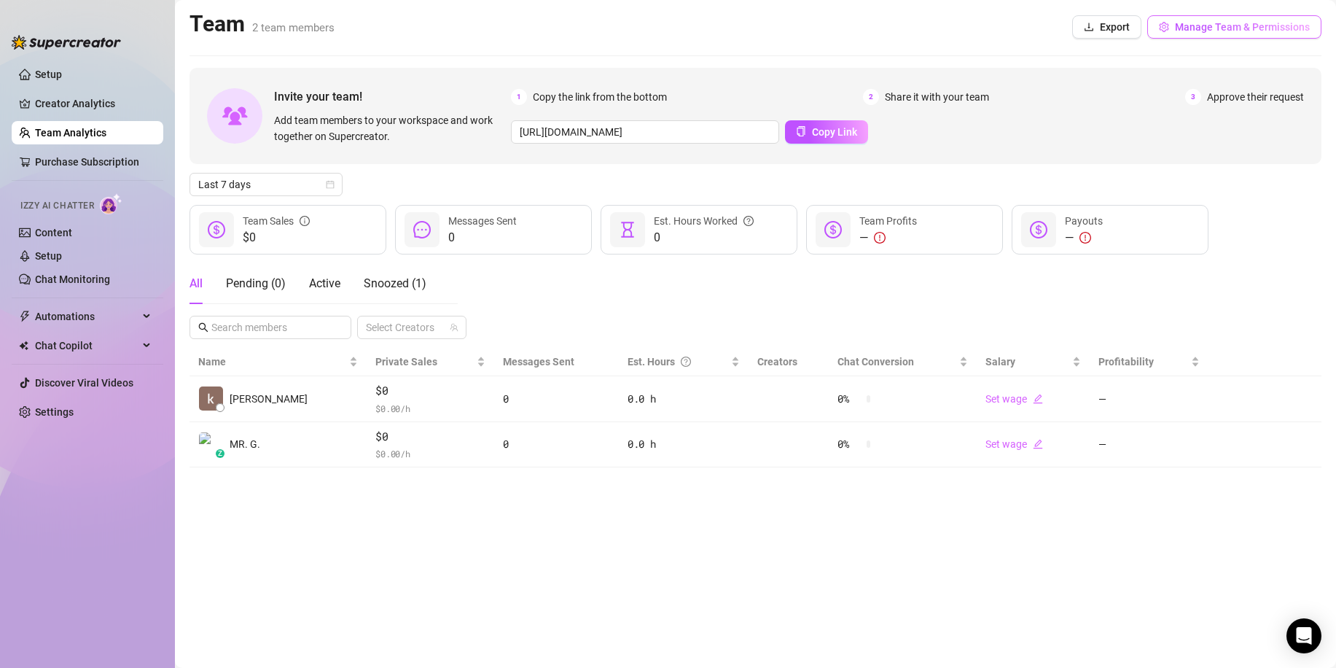
click at [1206, 28] on span "Manage Team & Permissions" at bounding box center [1242, 27] width 135 height 12
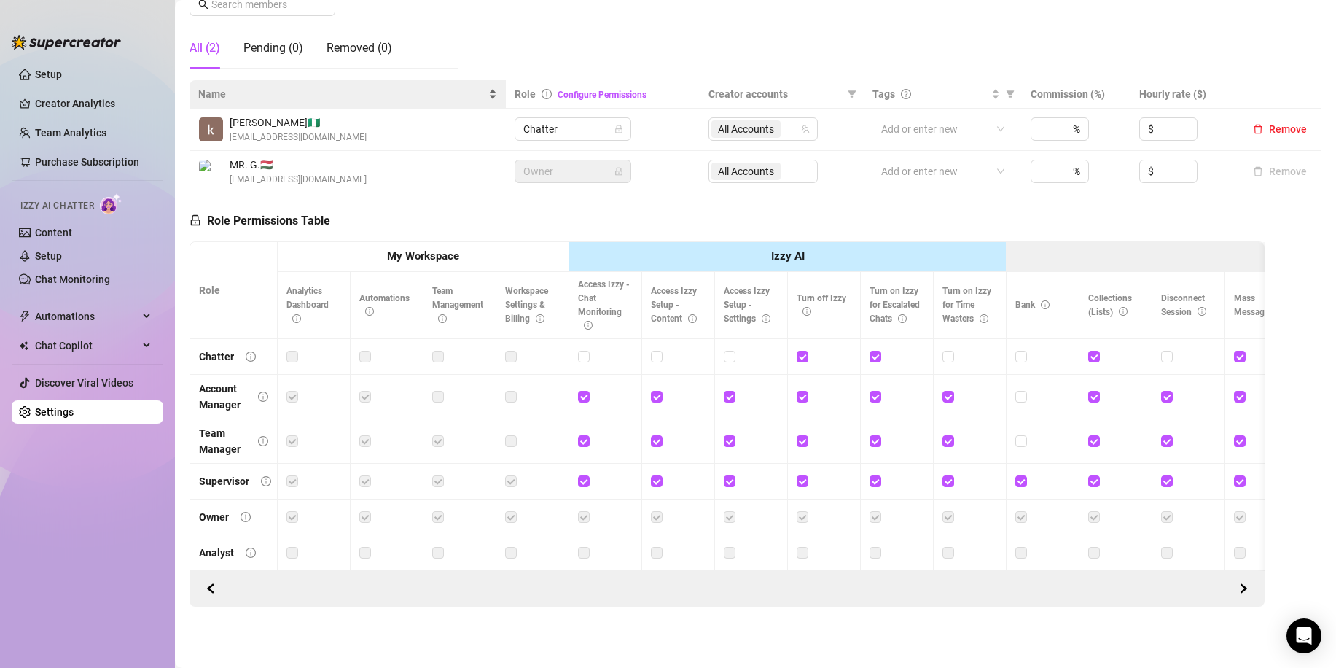
scroll to position [113, 0]
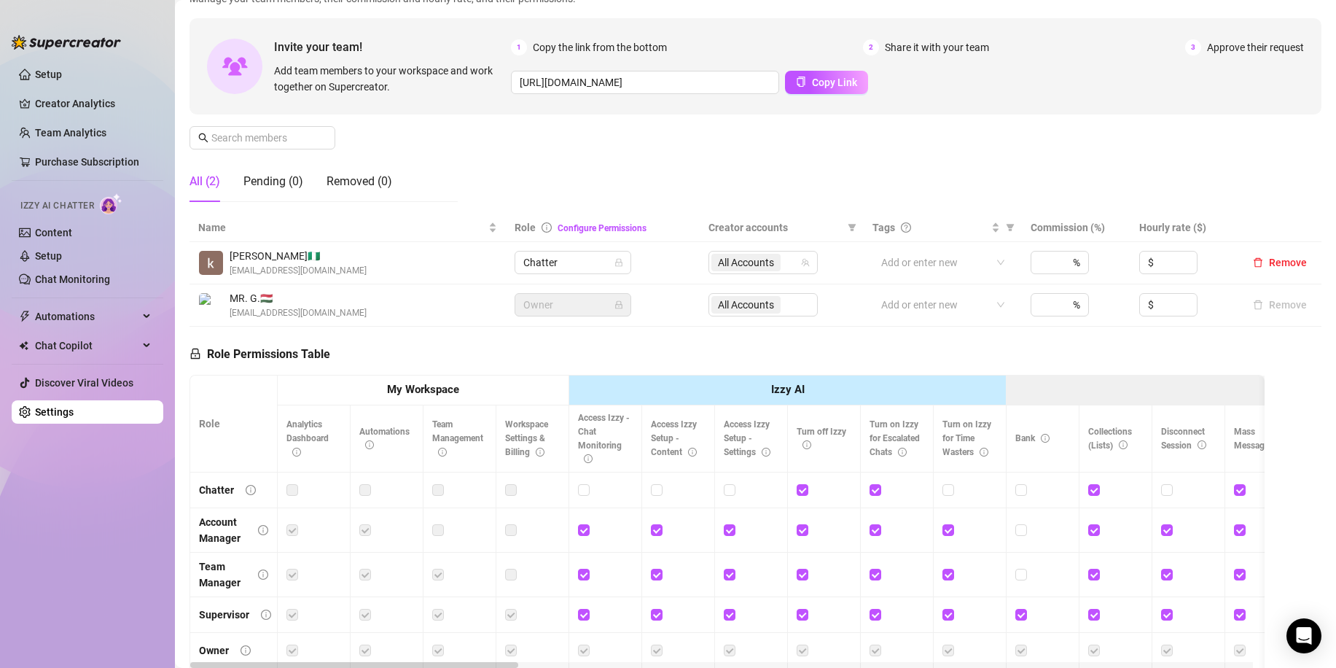
click at [276, 254] on span "[PERSON_NAME] 🇳🇬" at bounding box center [298, 256] width 137 height 16
drag, startPoint x: 276, startPoint y: 254, endPoint x: 237, endPoint y: 254, distance: 39.4
click at [237, 254] on span "[PERSON_NAME] 🇳🇬" at bounding box center [298, 256] width 137 height 16
drag, startPoint x: 240, startPoint y: 252, endPoint x: 483, endPoint y: 250, distance: 243.5
click at [483, 250] on div "[PERSON_NAME] 🇳🇬 [EMAIL_ADDRESS][DOMAIN_NAME]" at bounding box center [347, 263] width 299 height 30
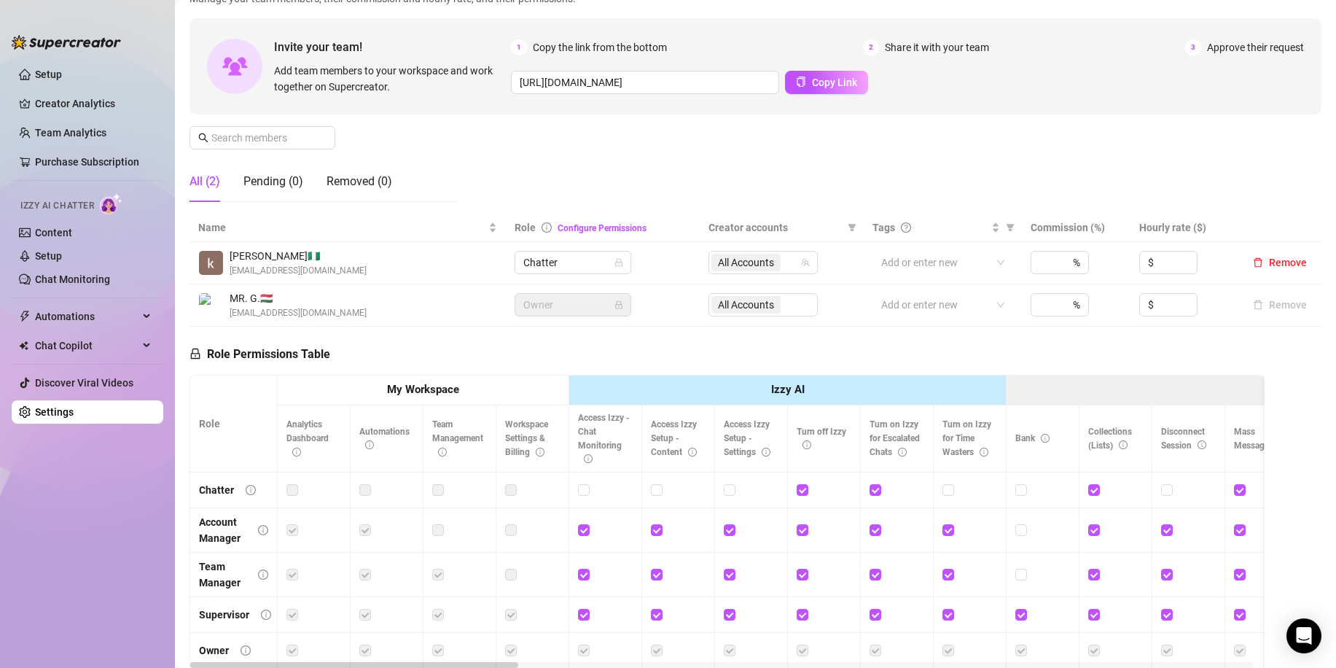
click at [599, 250] on td "Chatter" at bounding box center [603, 263] width 195 height 42
click at [585, 261] on span "Chatter" at bounding box center [572, 263] width 99 height 22
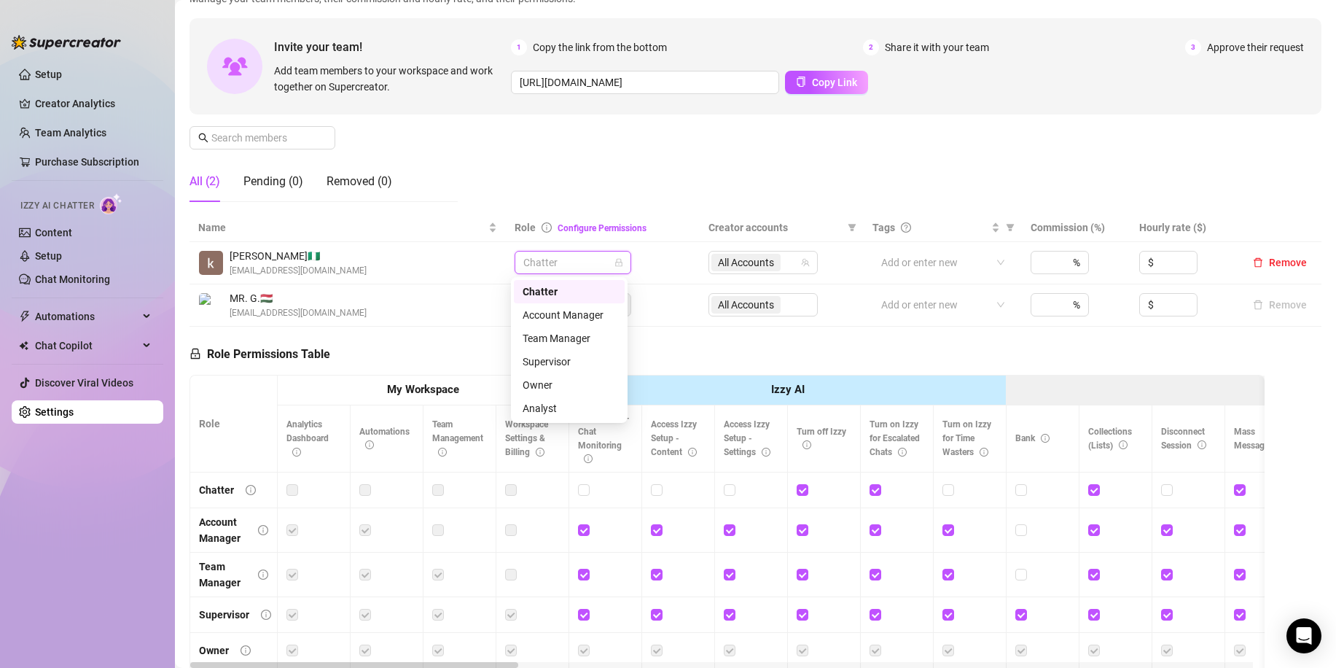
click at [585, 261] on span "Chatter" at bounding box center [572, 263] width 99 height 22
click at [580, 258] on span "Chatter" at bounding box center [572, 263] width 99 height 22
click at [464, 256] on div "[PERSON_NAME] 🇳🇬 [EMAIL_ADDRESS][DOMAIN_NAME]" at bounding box center [347, 263] width 299 height 30
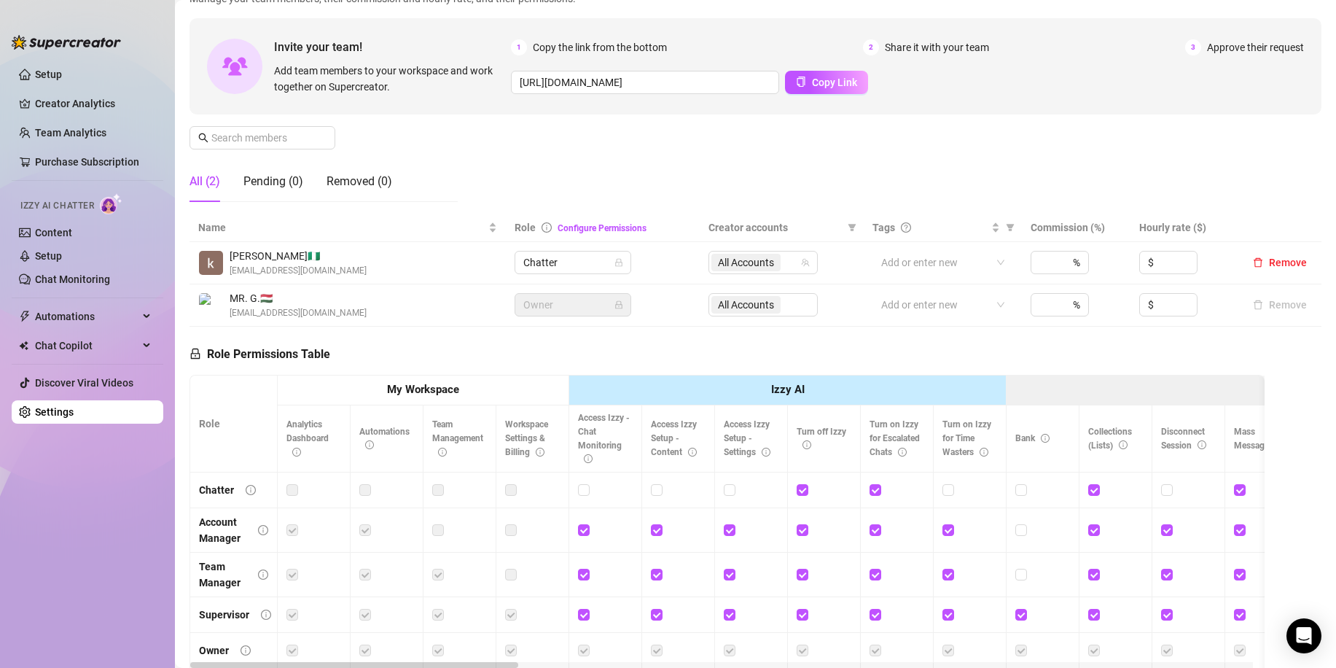
click at [279, 255] on span "[PERSON_NAME] 🇳🇬" at bounding box center [298, 256] width 137 height 16
click at [279, 188] on div "Pending (0)" at bounding box center [274, 181] width 60 height 17
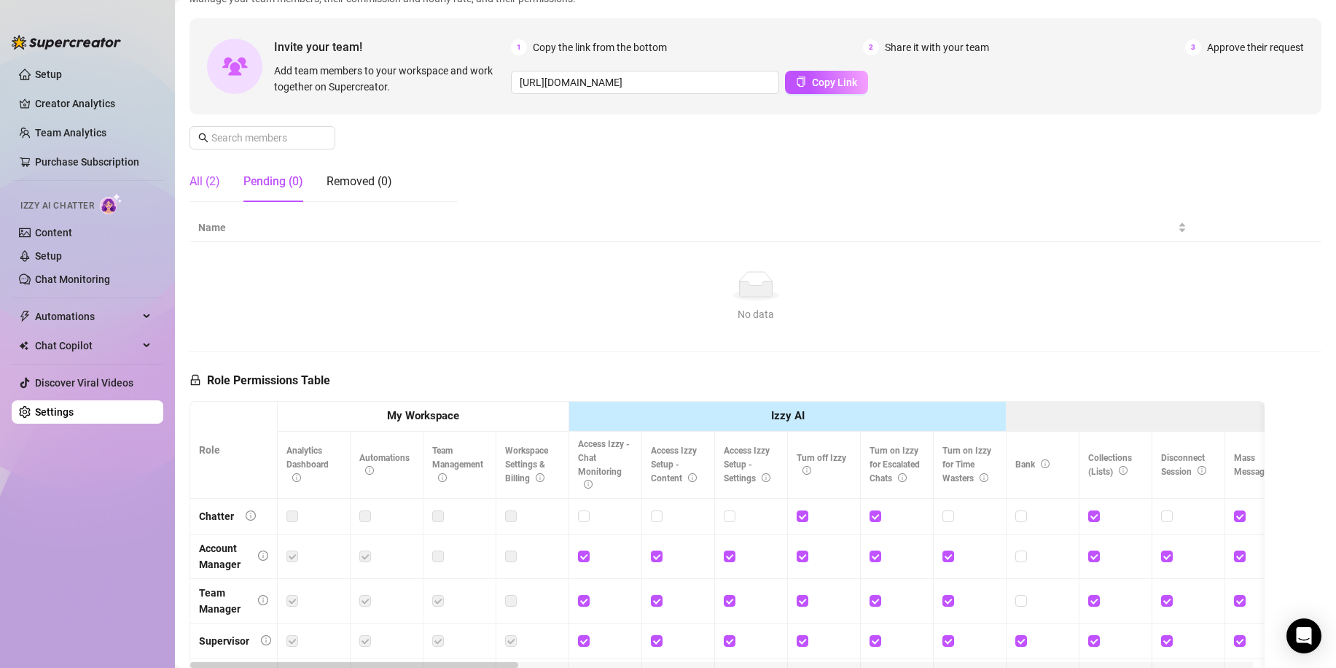
click at [212, 179] on div "All (2)" at bounding box center [205, 181] width 31 height 17
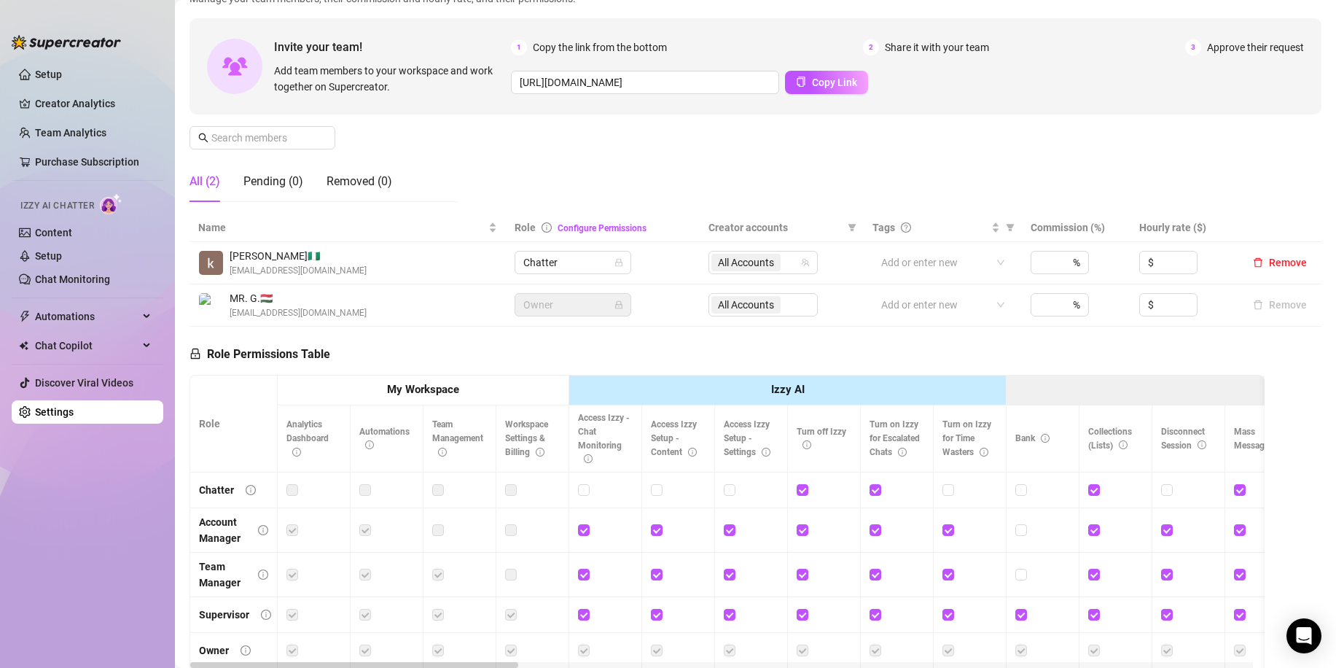
drag, startPoint x: 267, startPoint y: 247, endPoint x: 247, endPoint y: 254, distance: 21.0
drag, startPoint x: 247, startPoint y: 254, endPoint x: 217, endPoint y: 254, distance: 29.9
drag, startPoint x: 217, startPoint y: 254, endPoint x: 211, endPoint y: 265, distance: 12.4
click at [211, 265] on img at bounding box center [211, 263] width 24 height 24
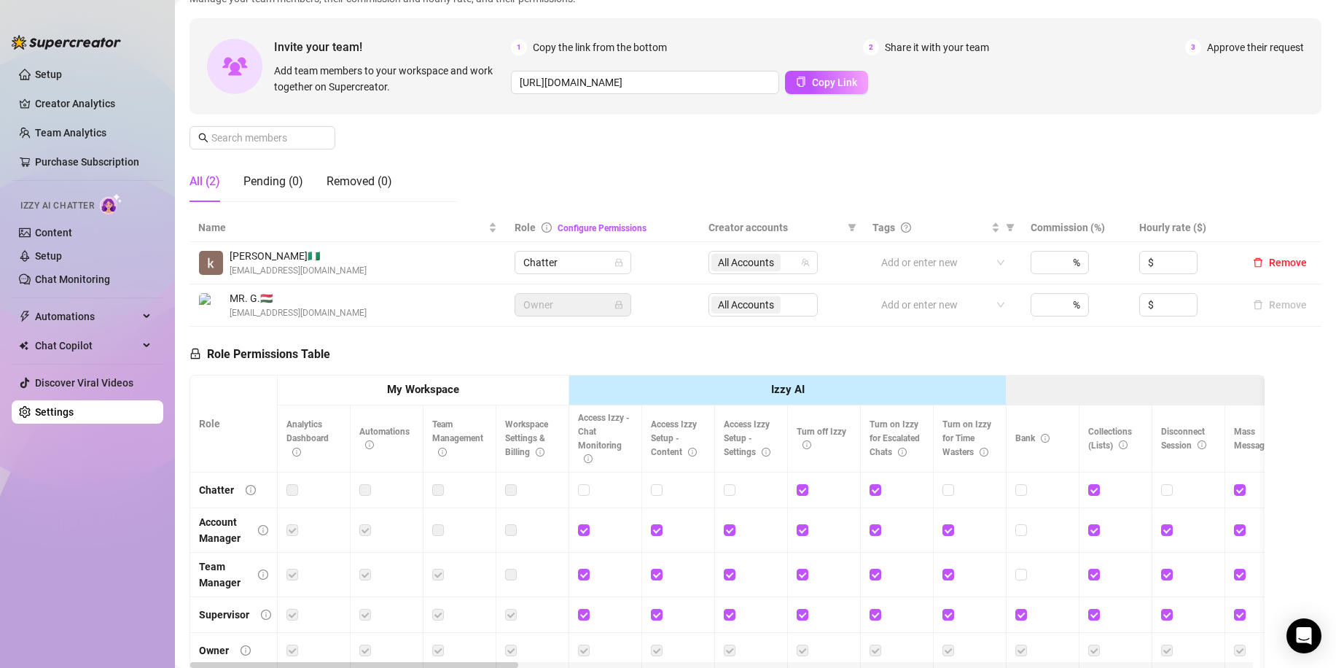
click at [240, 254] on span "[PERSON_NAME] 🇳🇬" at bounding box center [298, 256] width 137 height 16
click at [315, 254] on span "[PERSON_NAME] 🇳🇬" at bounding box center [298, 256] width 137 height 16
click at [561, 263] on span "Chatter" at bounding box center [572, 263] width 99 height 22
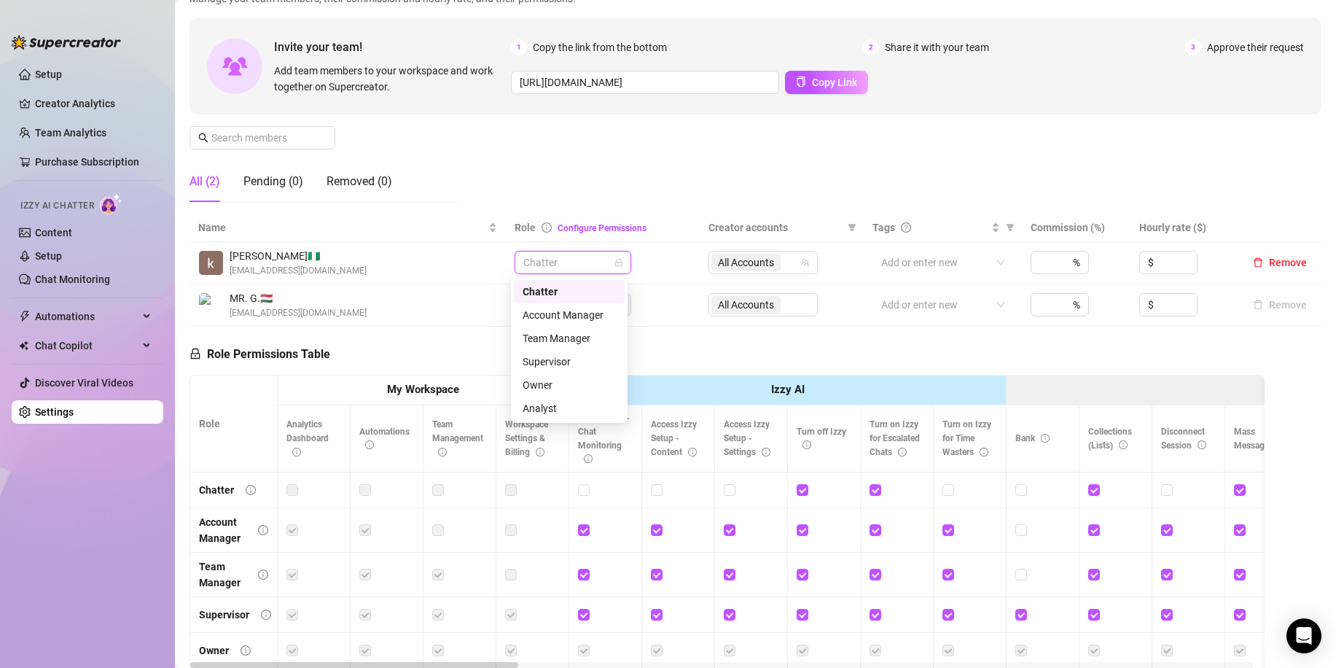
click at [562, 262] on span "Chatter" at bounding box center [572, 263] width 99 height 22
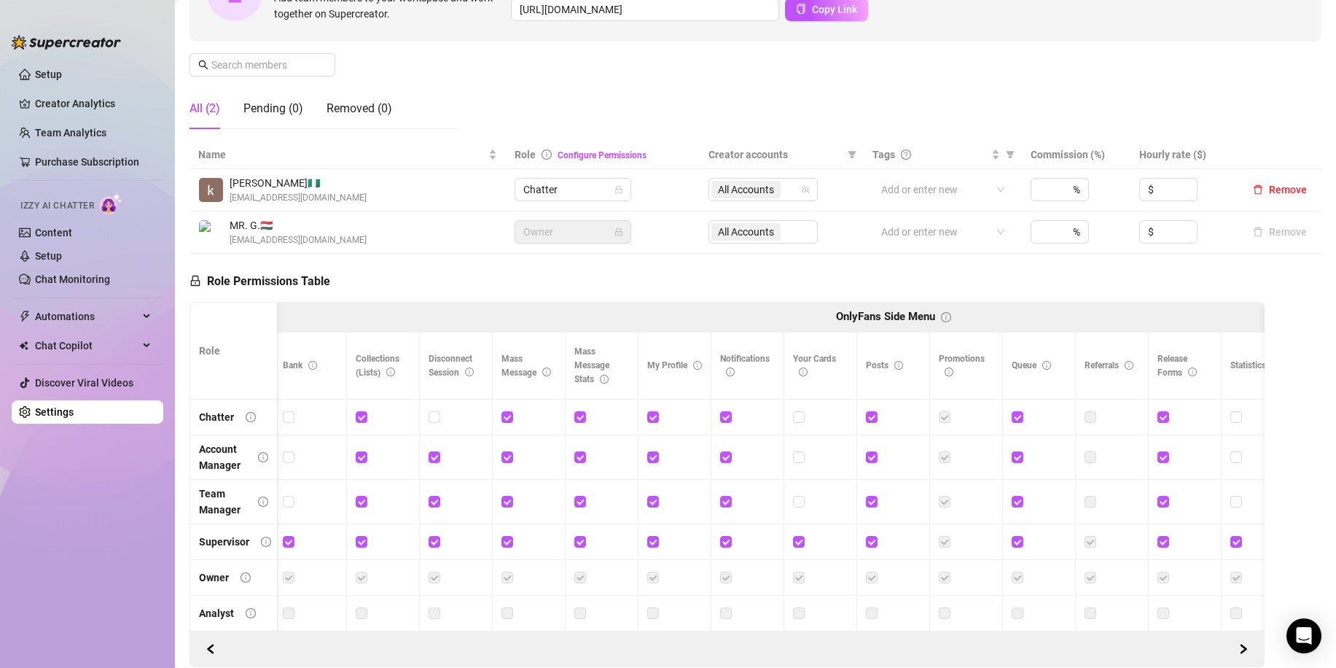
scroll to position [0, 790]
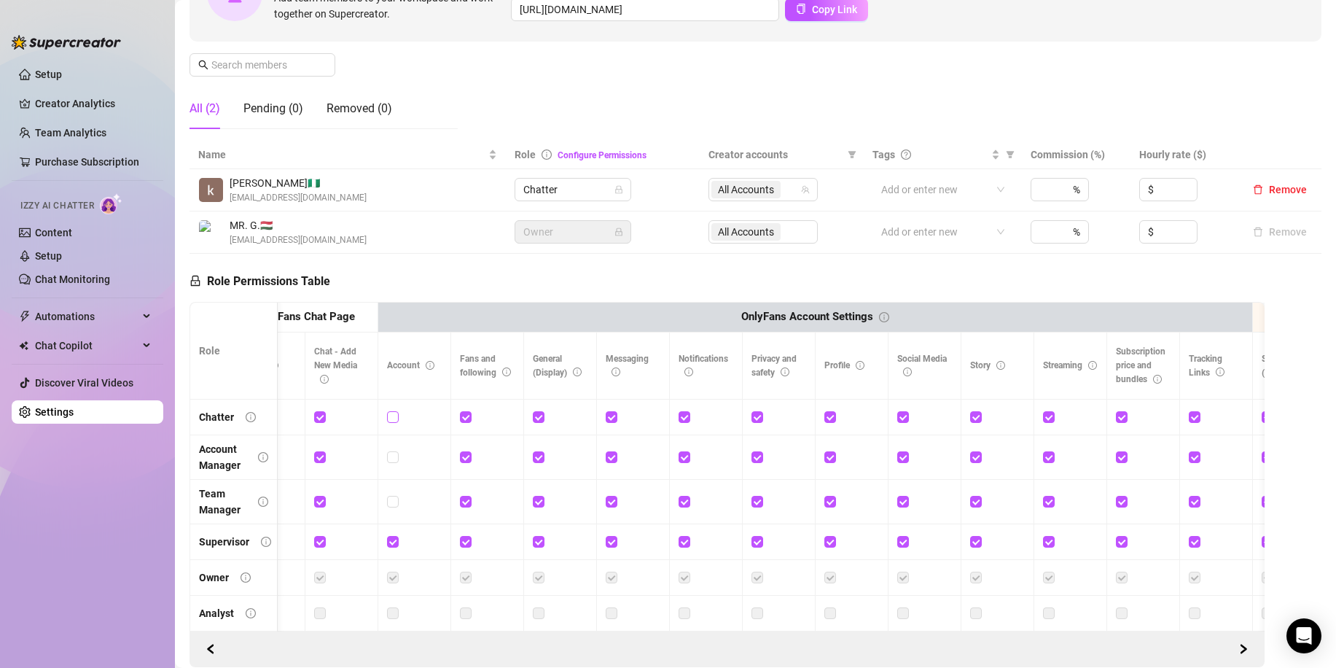
click at [392, 419] on input "checkbox" at bounding box center [392, 416] width 10 height 10
click at [392, 423] on span at bounding box center [393, 417] width 12 height 12
click at [392, 421] on input "checkbox" at bounding box center [392, 416] width 10 height 10
checkbox input "false"
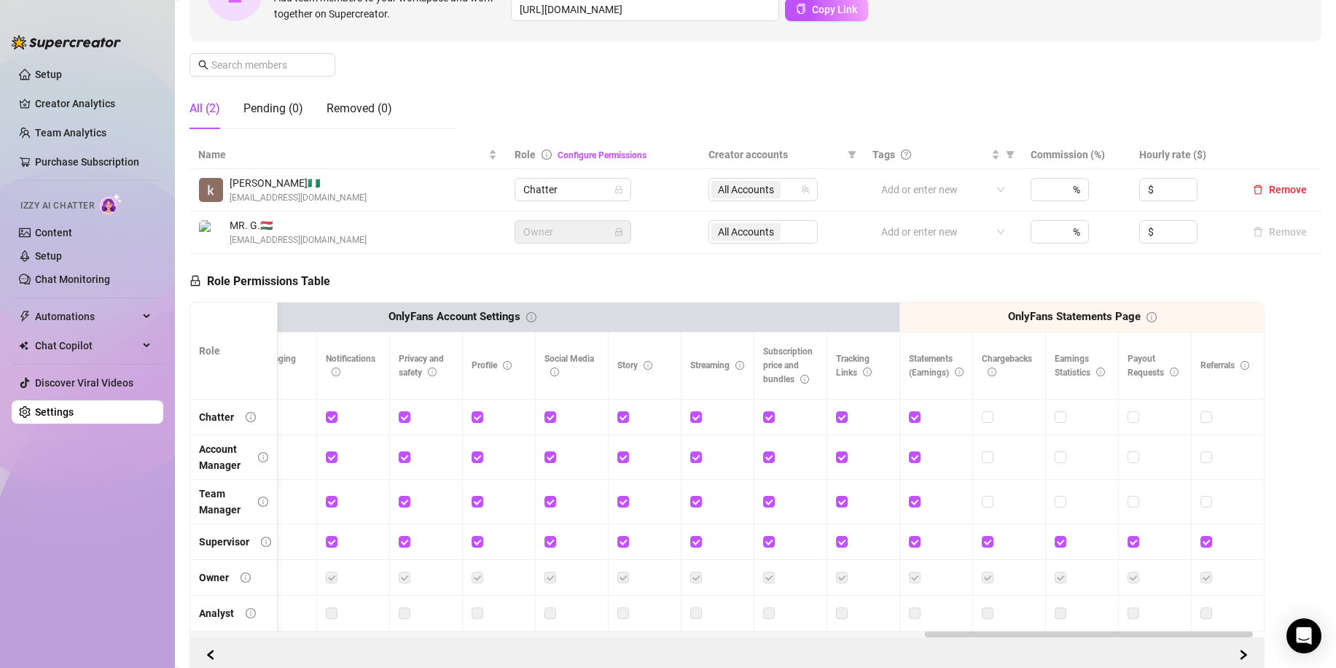
scroll to position [113, 0]
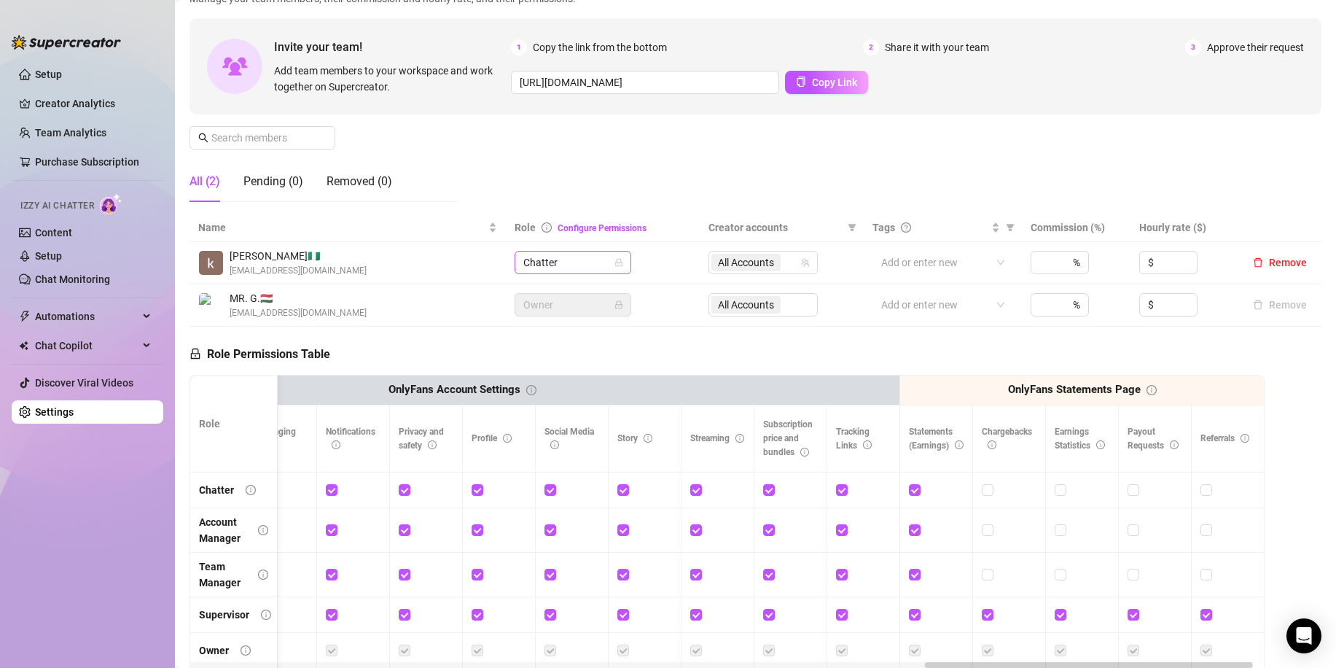
click at [601, 260] on span "Chatter" at bounding box center [572, 263] width 99 height 22
click at [602, 171] on div "Manage Team Members Manage your team members, their commission and hourly rate,…" at bounding box center [756, 92] width 1132 height 244
